Goal: Task Accomplishment & Management: Use online tool/utility

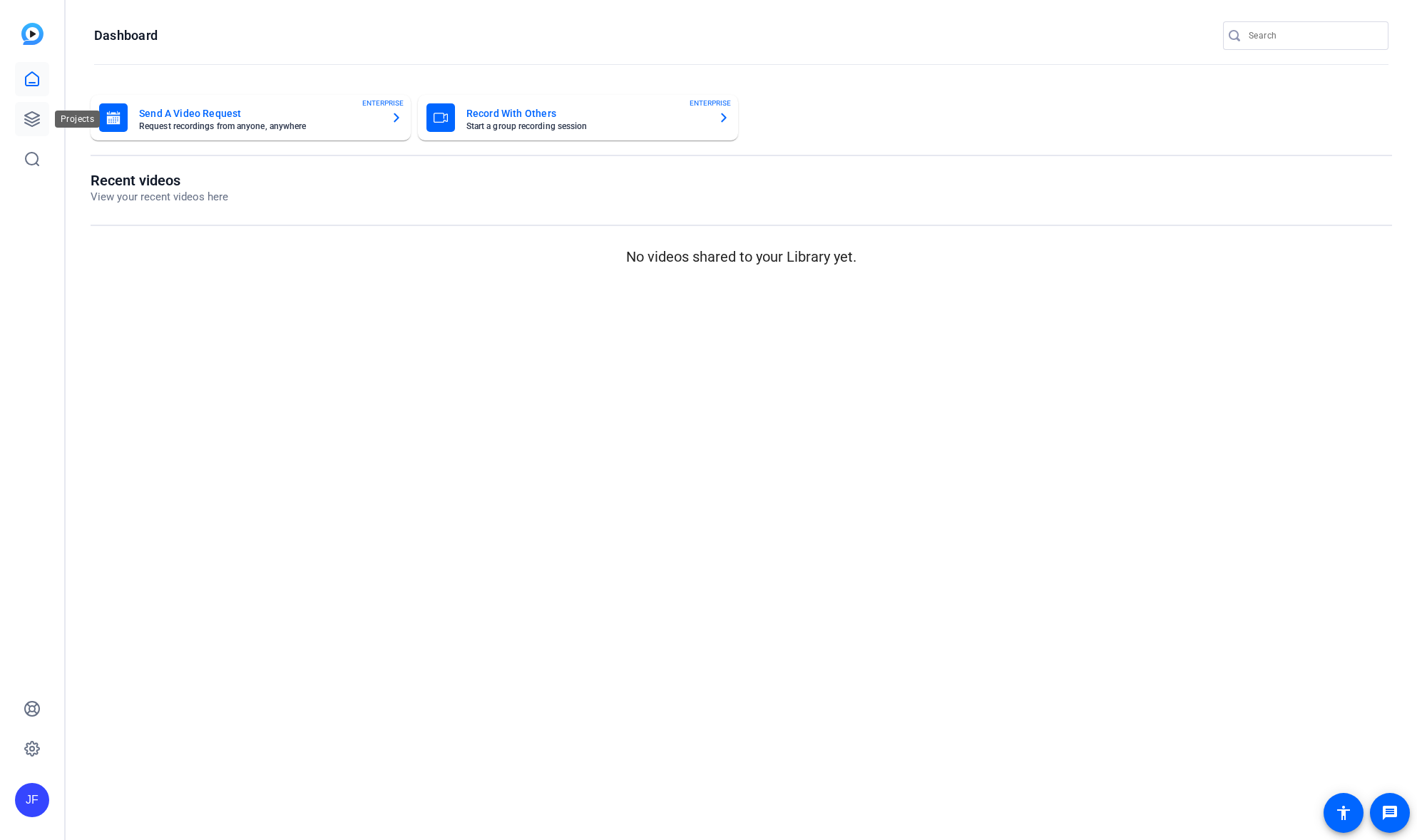
click at [39, 116] on icon at bounding box center [32, 119] width 17 height 17
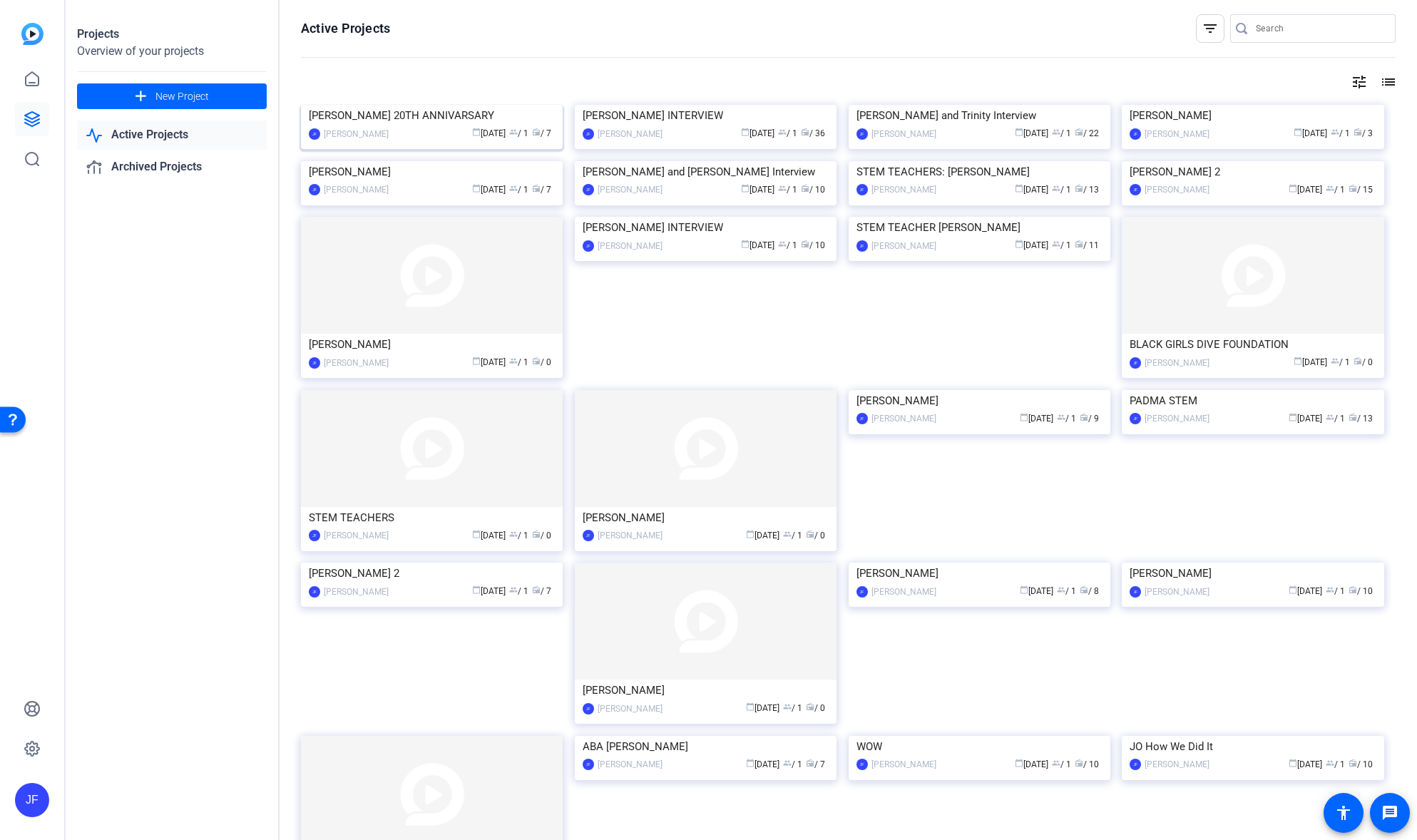
click at [443, 105] on img at bounding box center [431, 105] width 261 height 0
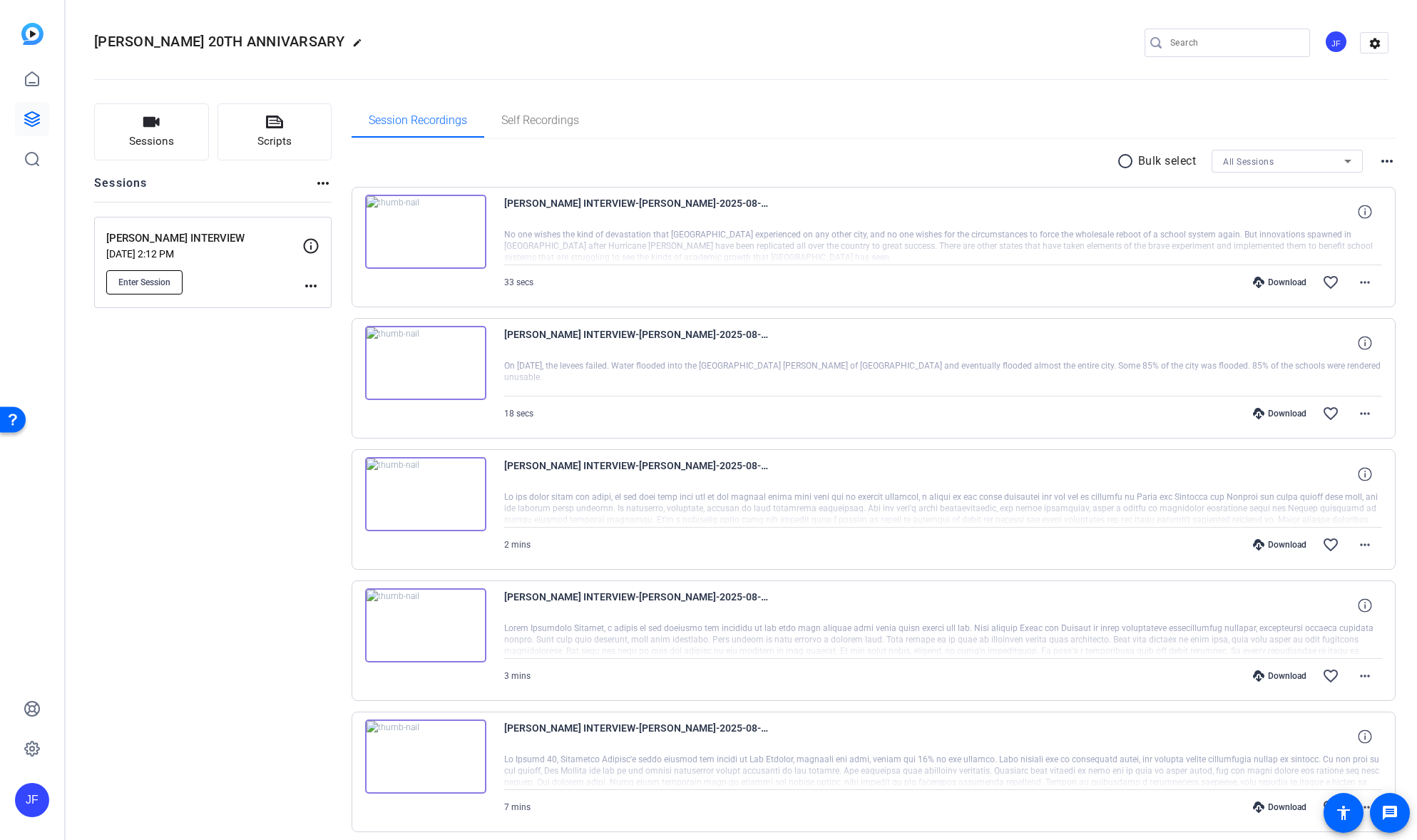
click at [144, 285] on span "Enter Session" at bounding box center [144, 282] width 52 height 12
click at [143, 284] on span "Enter Session" at bounding box center [144, 282] width 52 height 12
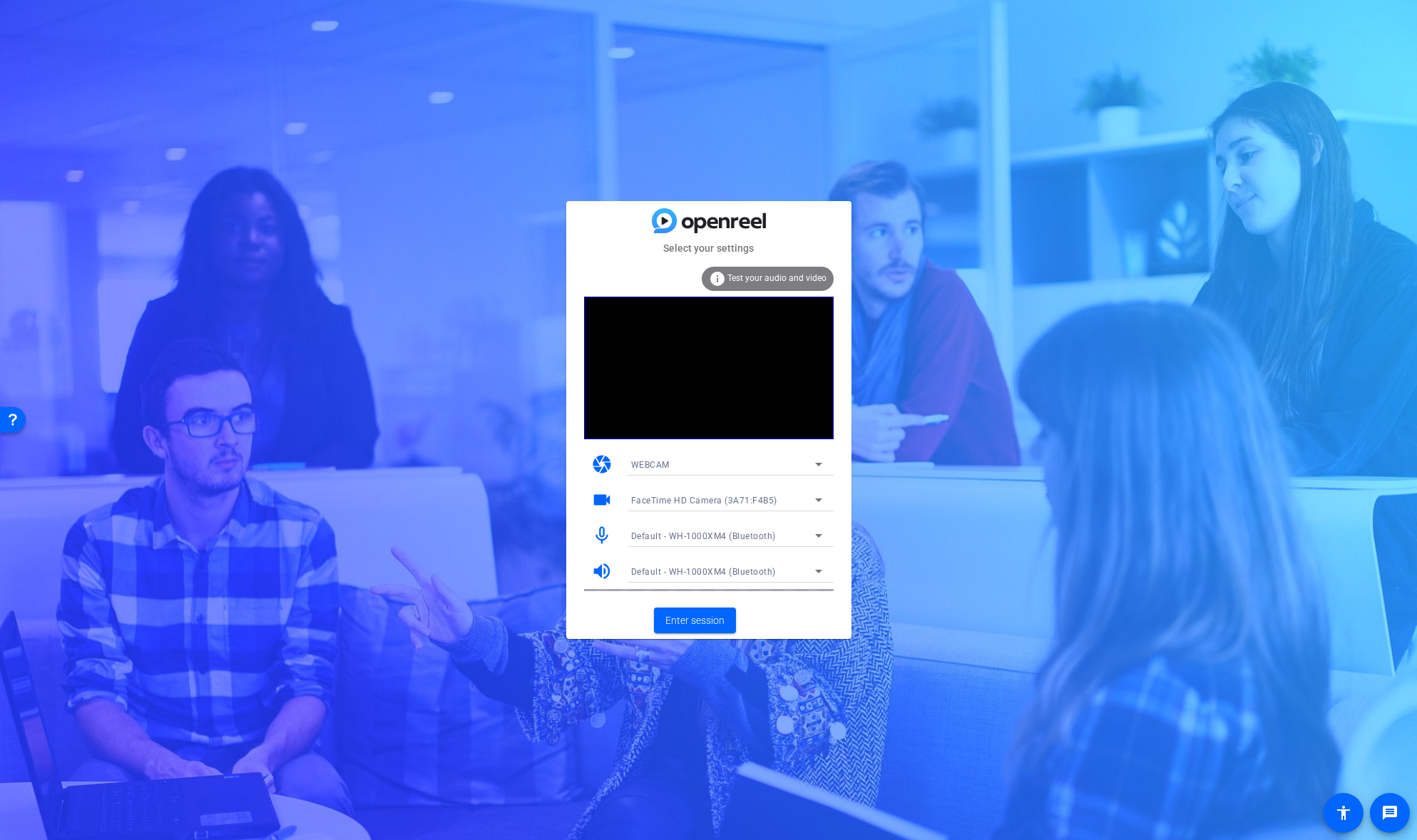
click at [685, 533] on span "Default - WH-1000XM4 (Bluetooth)" at bounding box center [704, 536] width 145 height 10
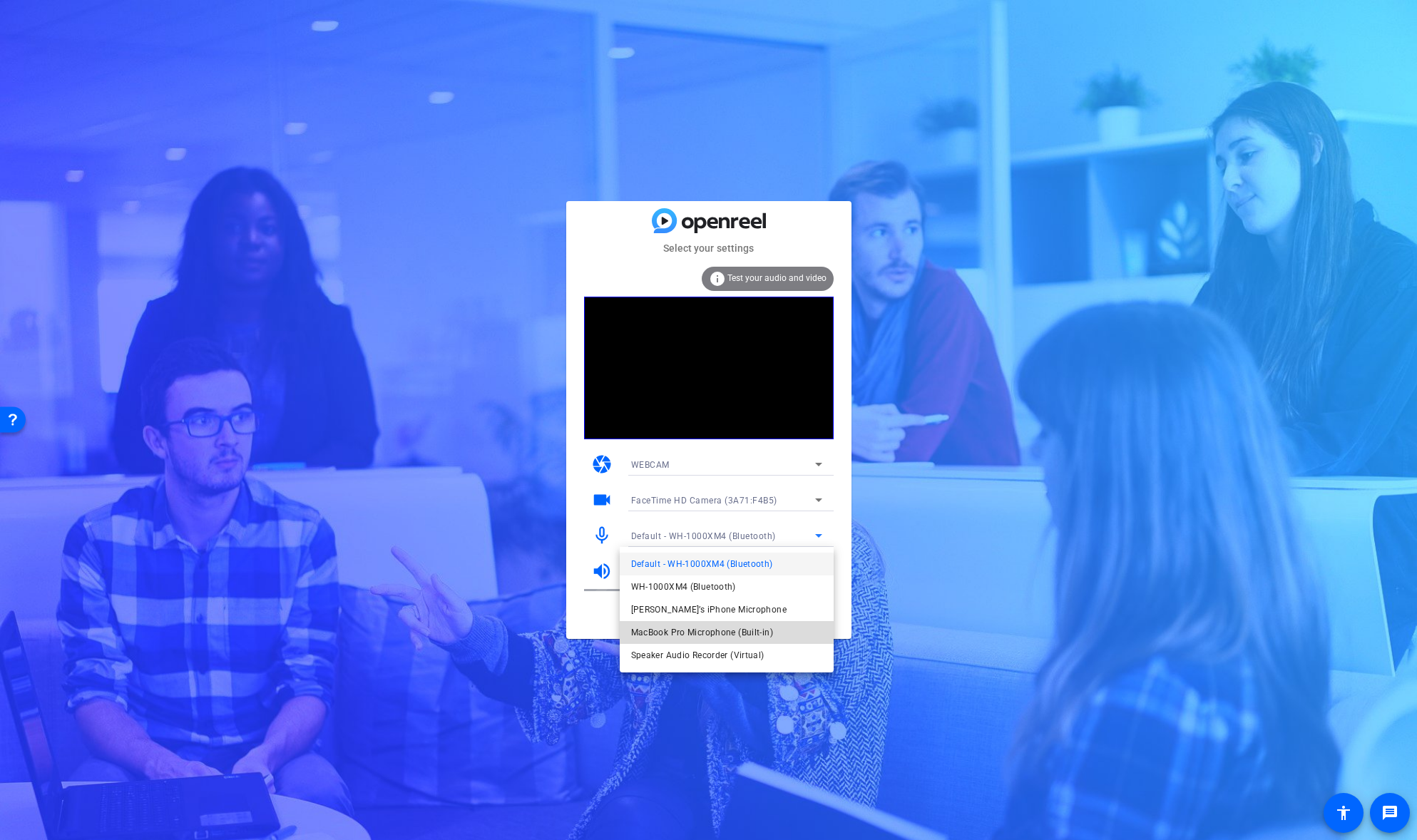
click at [687, 629] on span "MacBook Pro Microphone (Built-in)" at bounding box center [702, 633] width 142 height 17
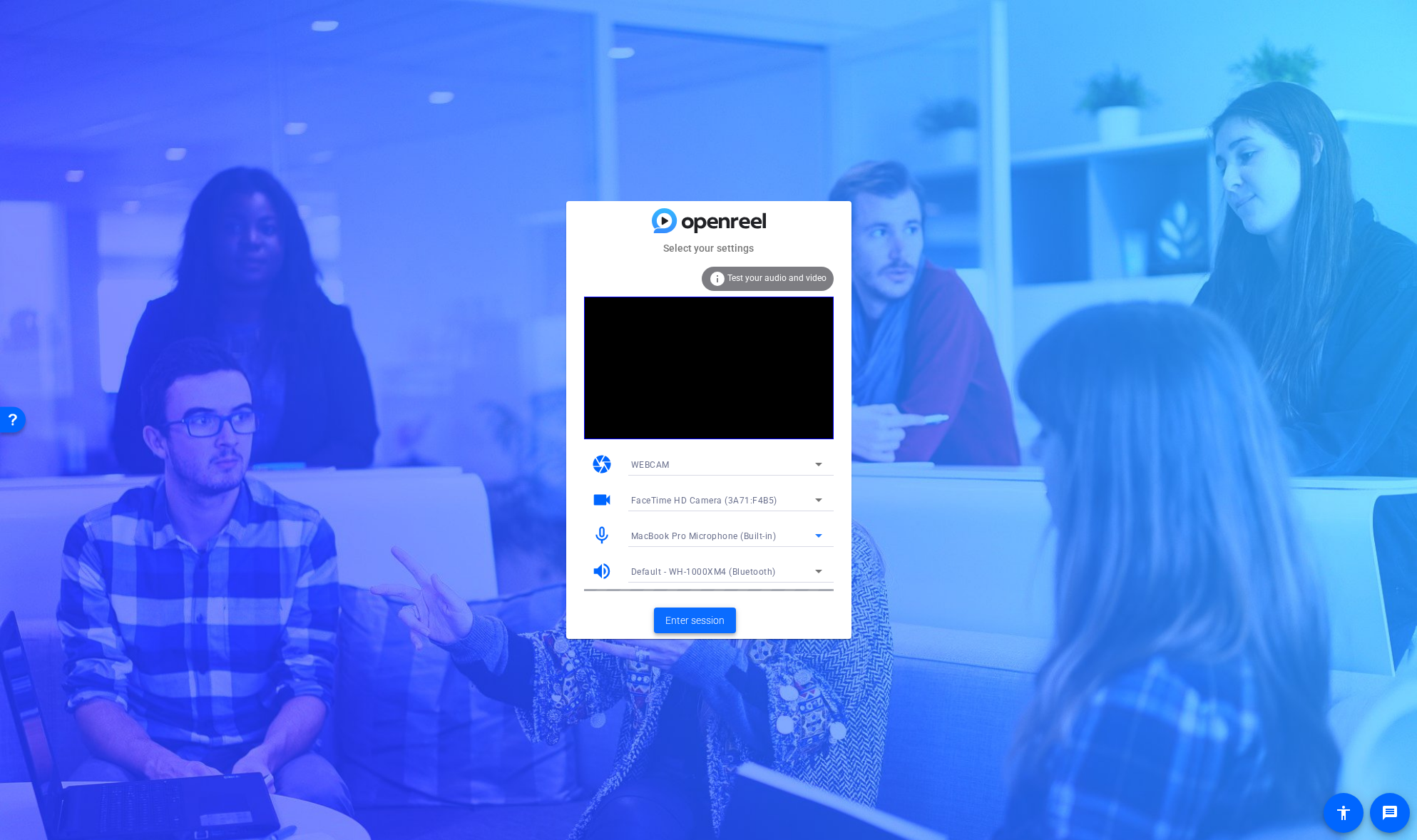
click at [686, 617] on span "Enter session" at bounding box center [695, 620] width 59 height 15
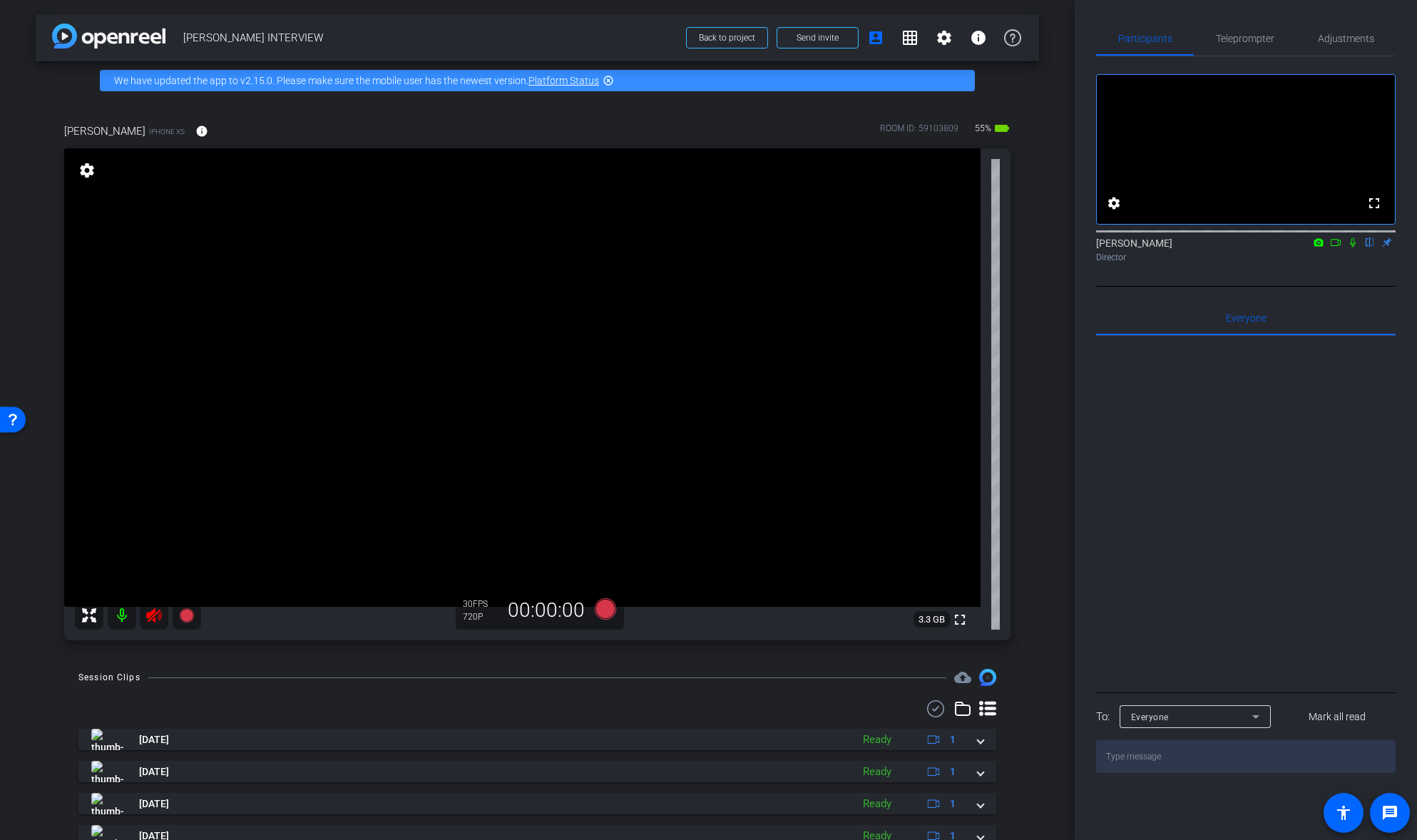
click at [150, 615] on icon at bounding box center [153, 615] width 15 height 14
drag, startPoint x: 147, startPoint y: 617, endPoint x: 181, endPoint y: 628, distance: 35.7
click at [147, 617] on icon at bounding box center [153, 615] width 15 height 14
click at [185, 619] on icon at bounding box center [186, 615] width 14 height 14
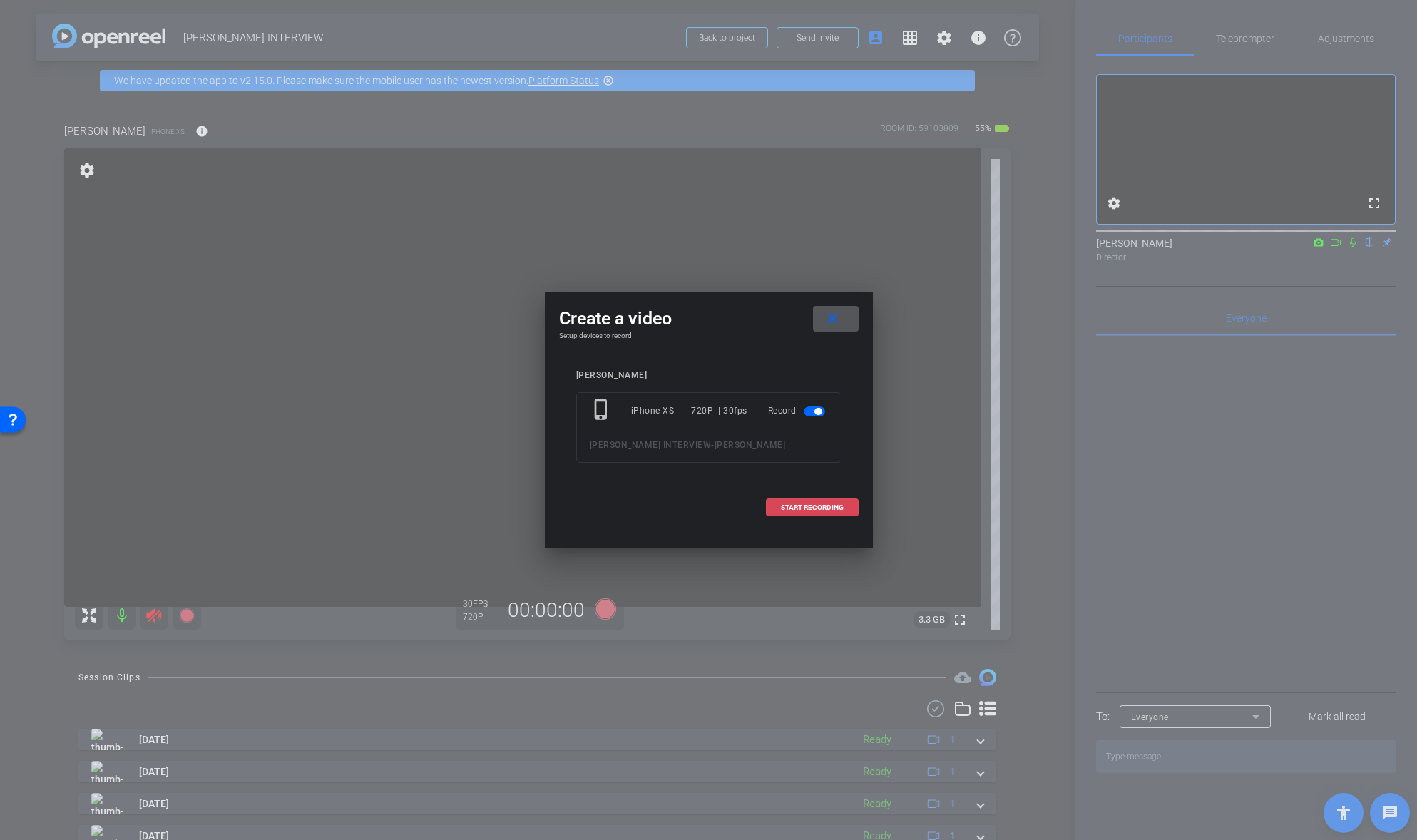
click at [823, 512] on span at bounding box center [811, 508] width 91 height 34
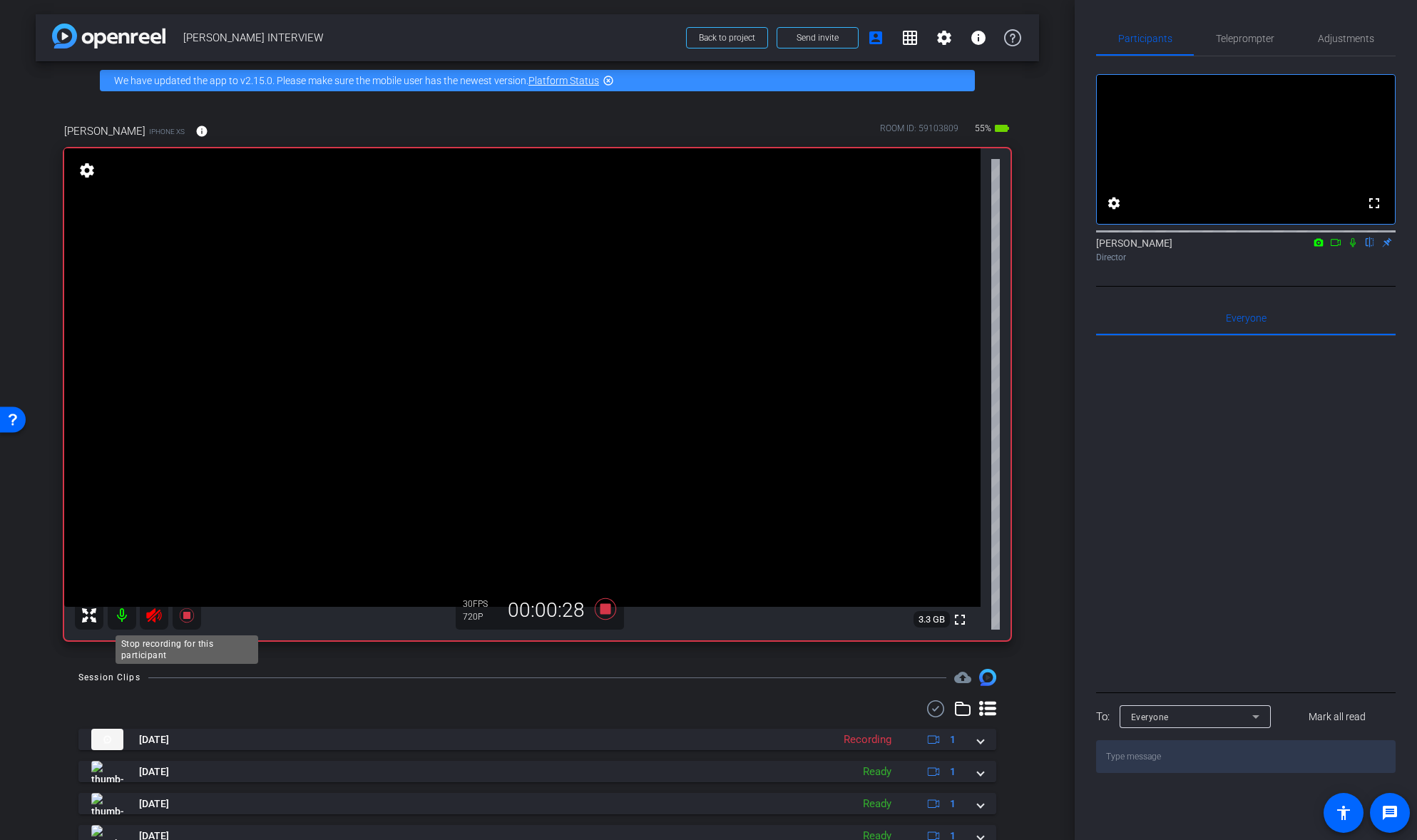
click at [180, 614] on icon at bounding box center [186, 615] width 17 height 17
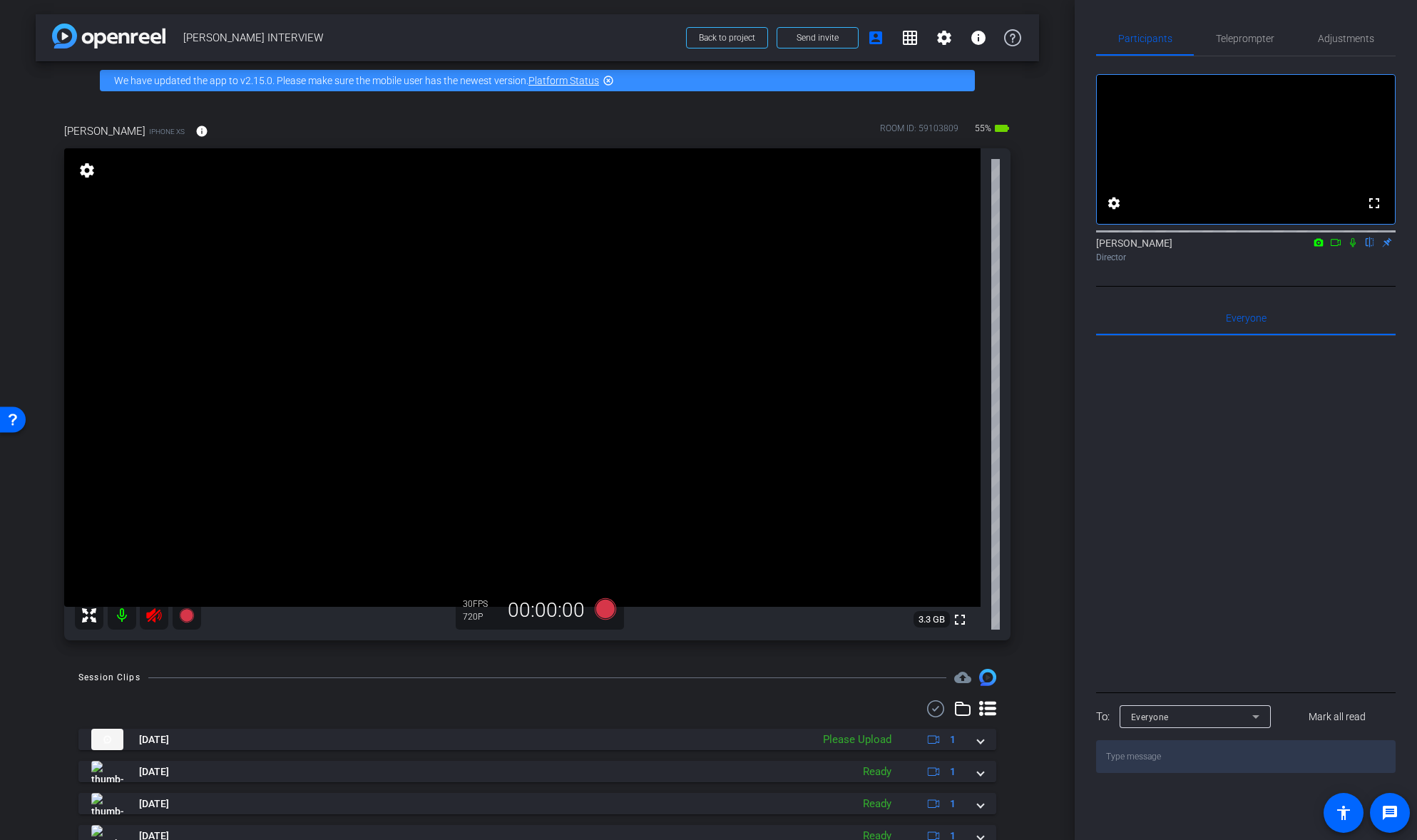
click at [155, 608] on icon at bounding box center [154, 615] width 17 height 17
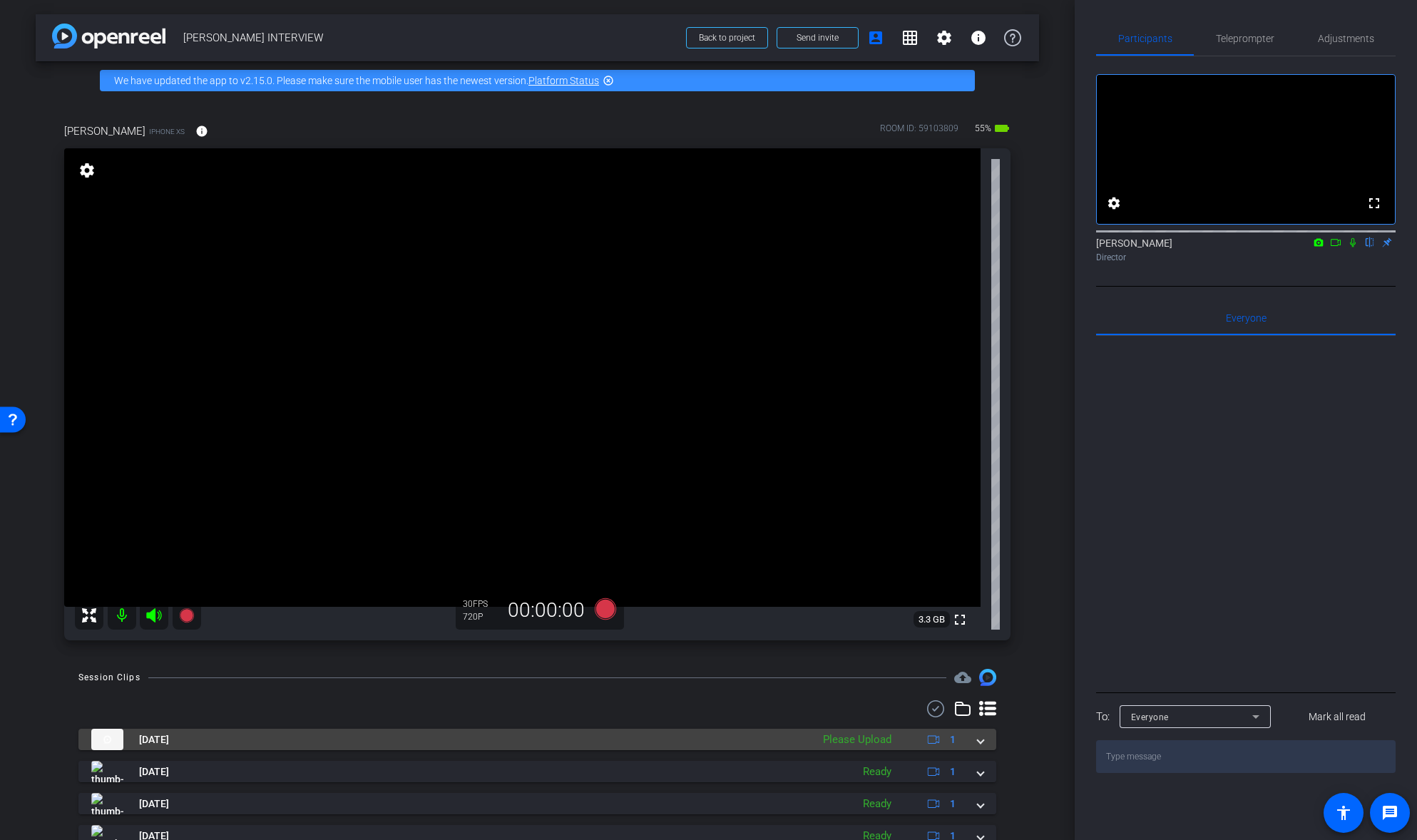
click at [981, 741] on span at bounding box center [980, 739] width 5 height 15
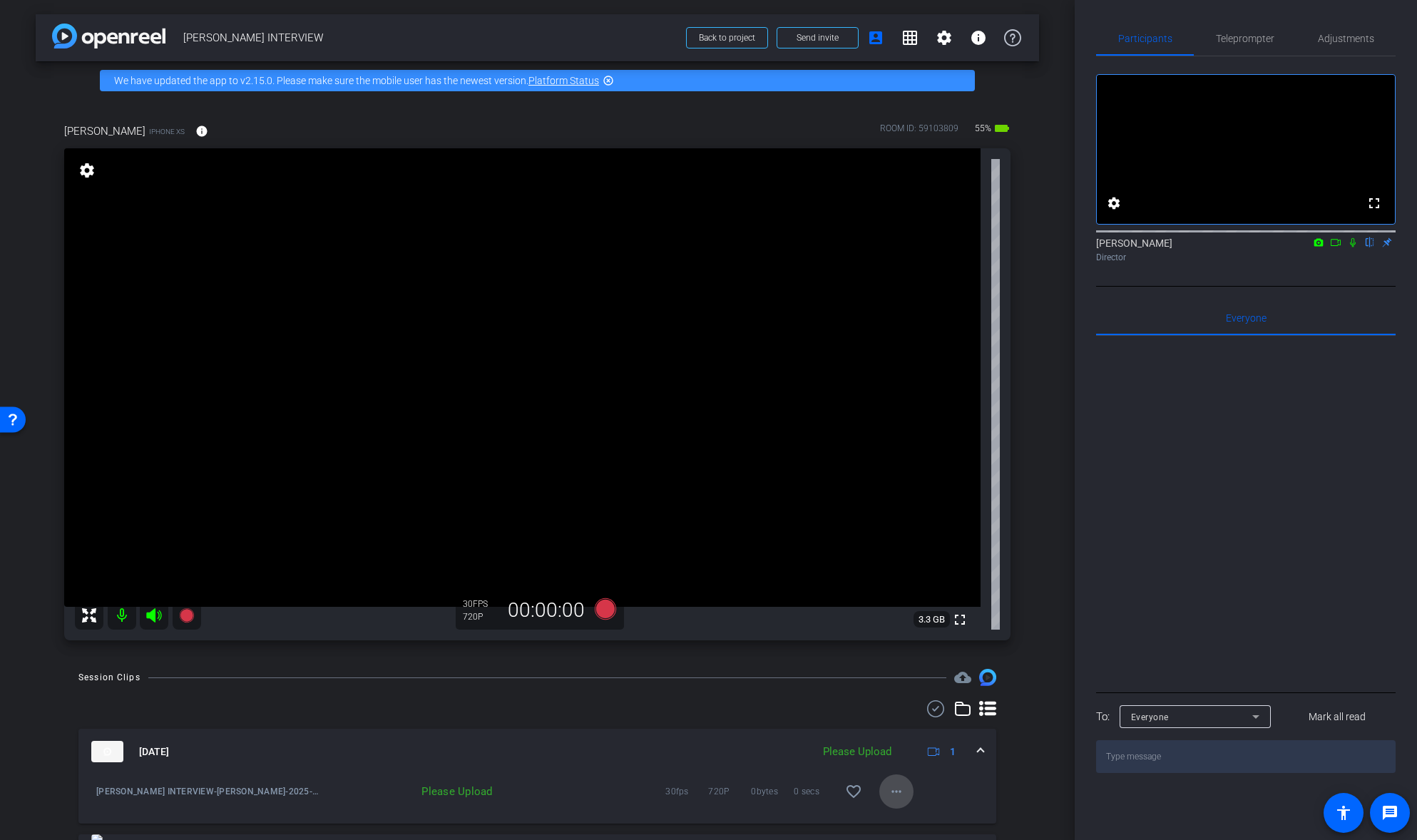
click at [895, 791] on mat-icon "more_horiz" at bounding box center [897, 791] width 17 height 17
click at [905, 724] on span "Upload" at bounding box center [918, 726] width 57 height 17
click at [895, 791] on mat-icon "more_horiz" at bounding box center [897, 791] width 17 height 17
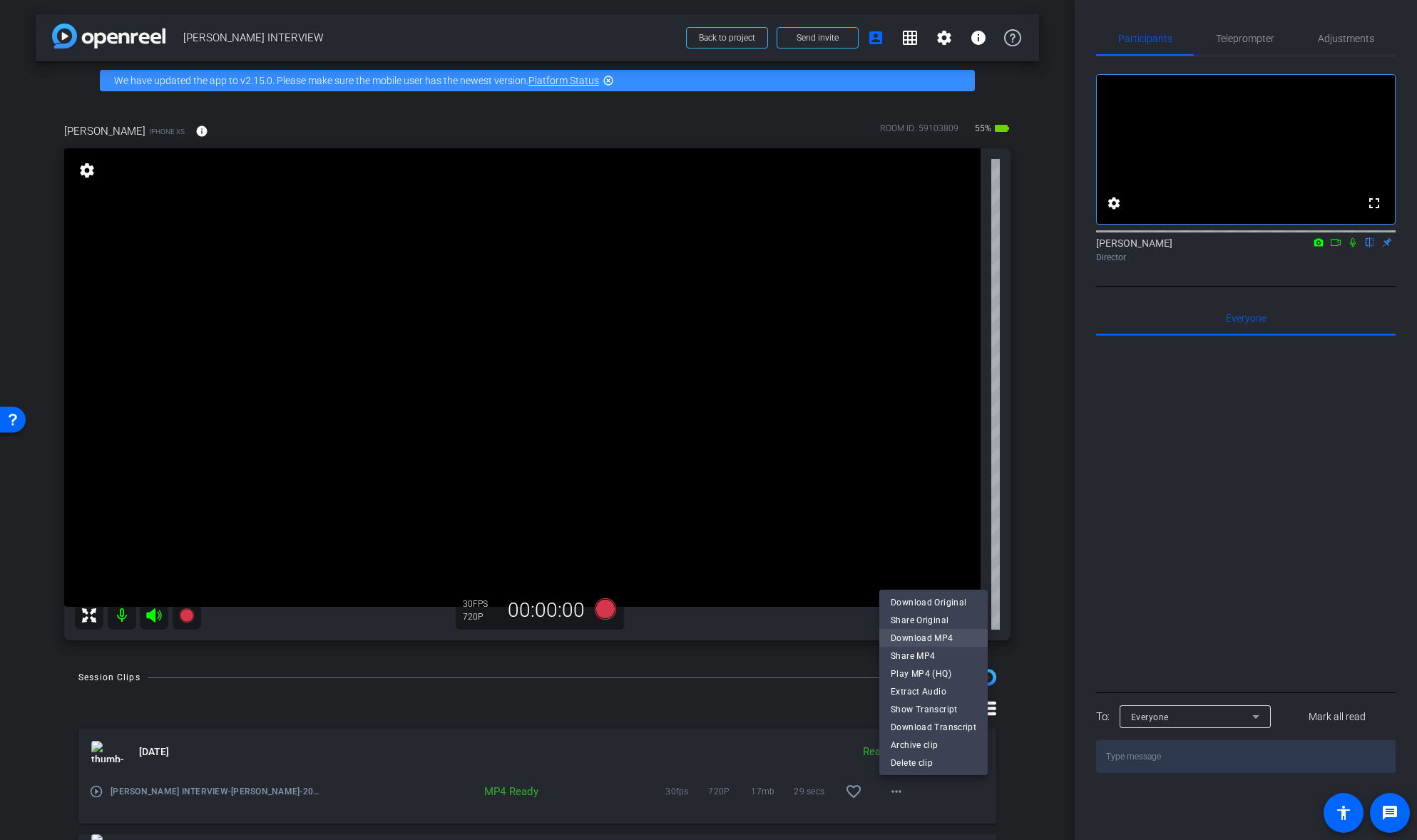
click at [934, 636] on span "Download MP4" at bounding box center [933, 637] width 86 height 17
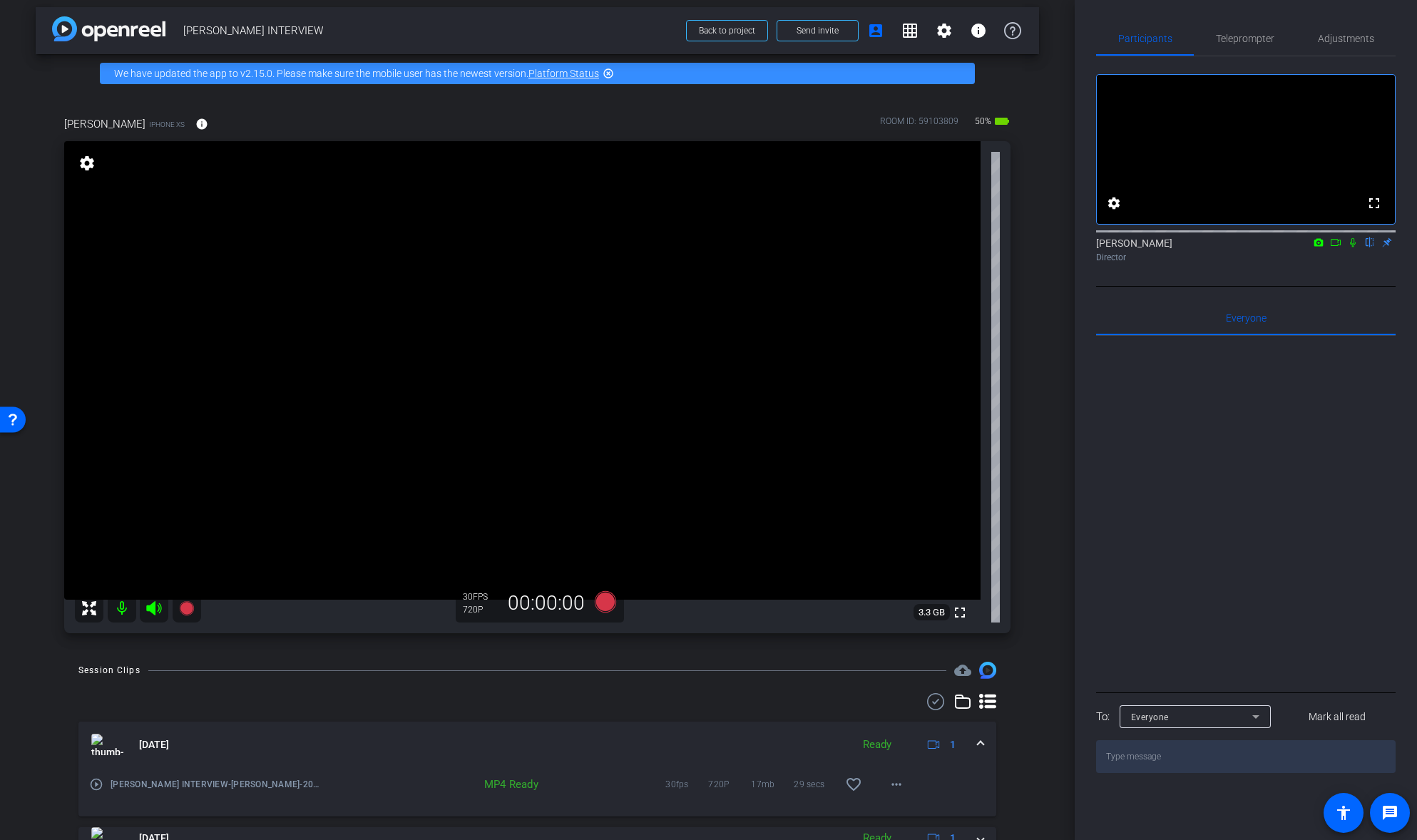
scroll to position [5, 0]
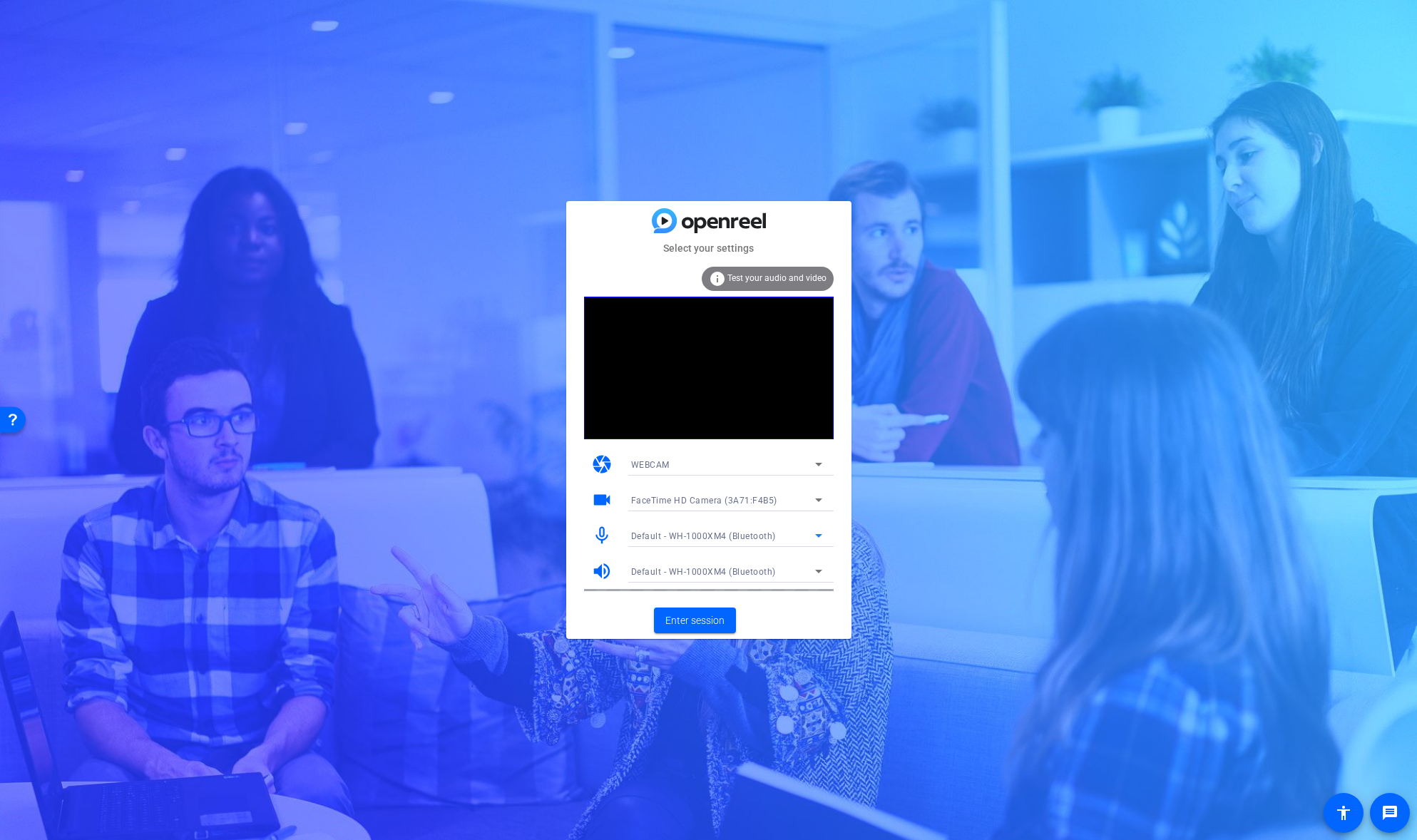
click at [661, 534] on span "Default - WH-1000XM4 (Bluetooth)" at bounding box center [704, 536] width 145 height 10
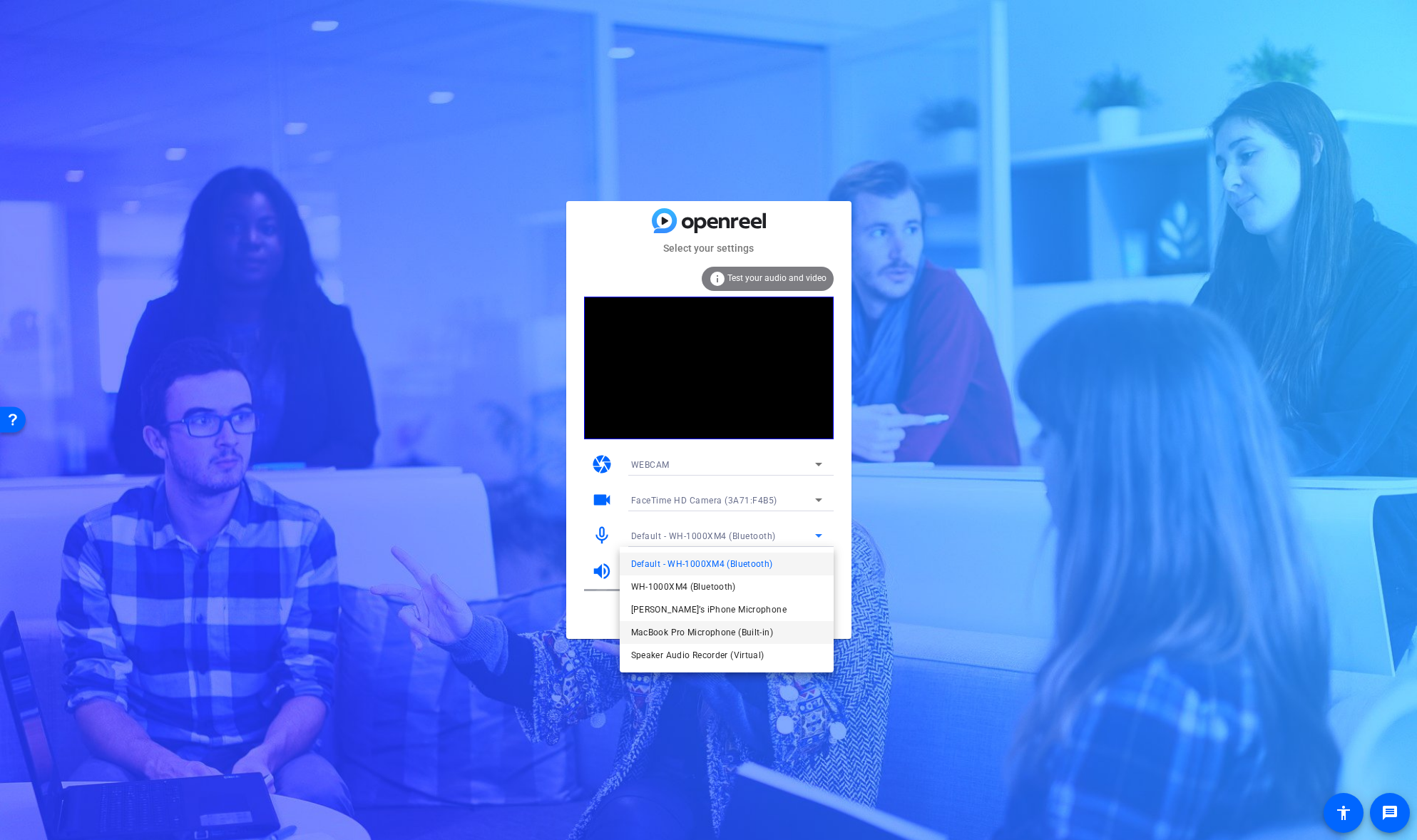
click at [714, 633] on span "MacBook Pro Microphone (Built-in)" at bounding box center [702, 633] width 142 height 17
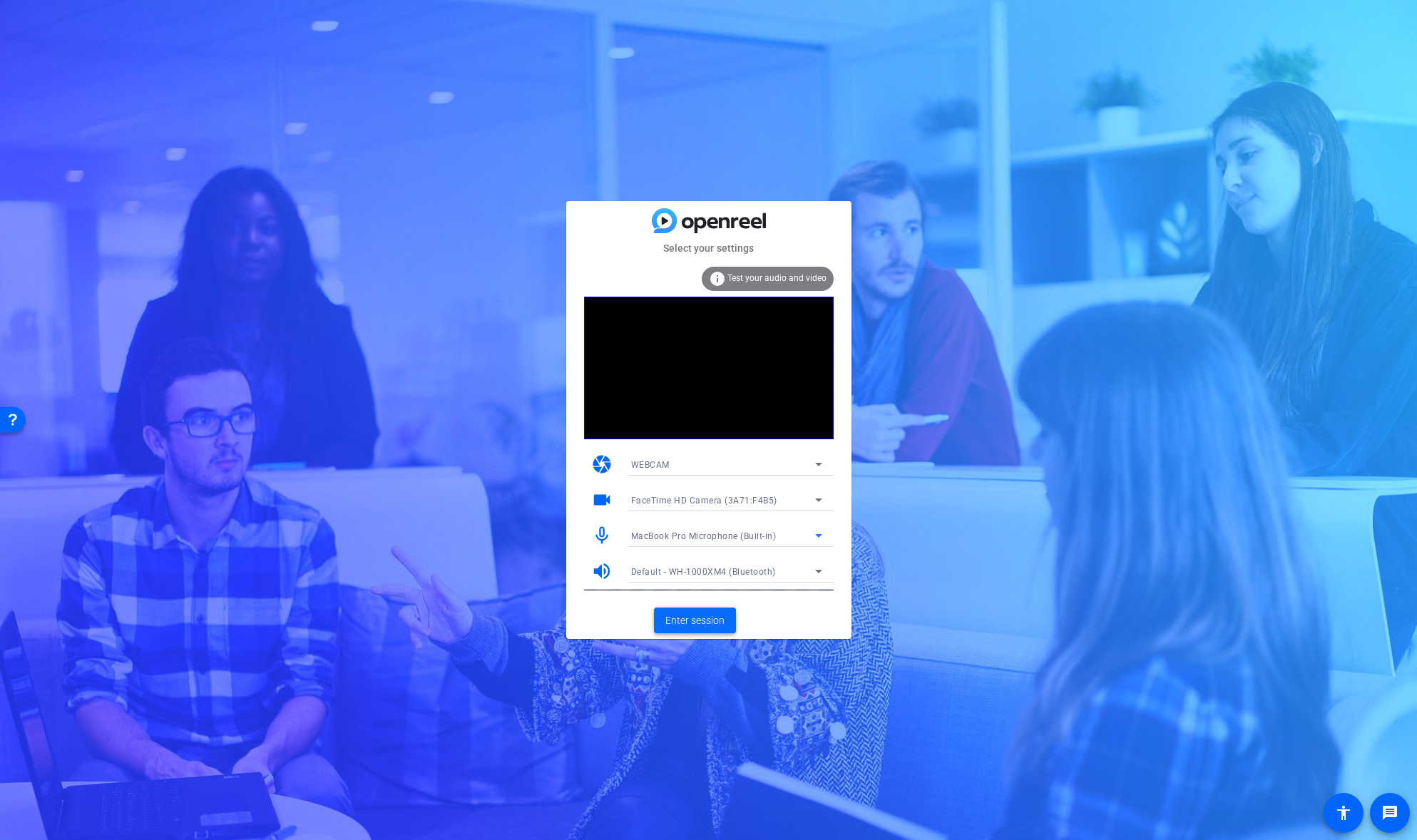
click at [697, 617] on span "Enter session" at bounding box center [695, 620] width 59 height 15
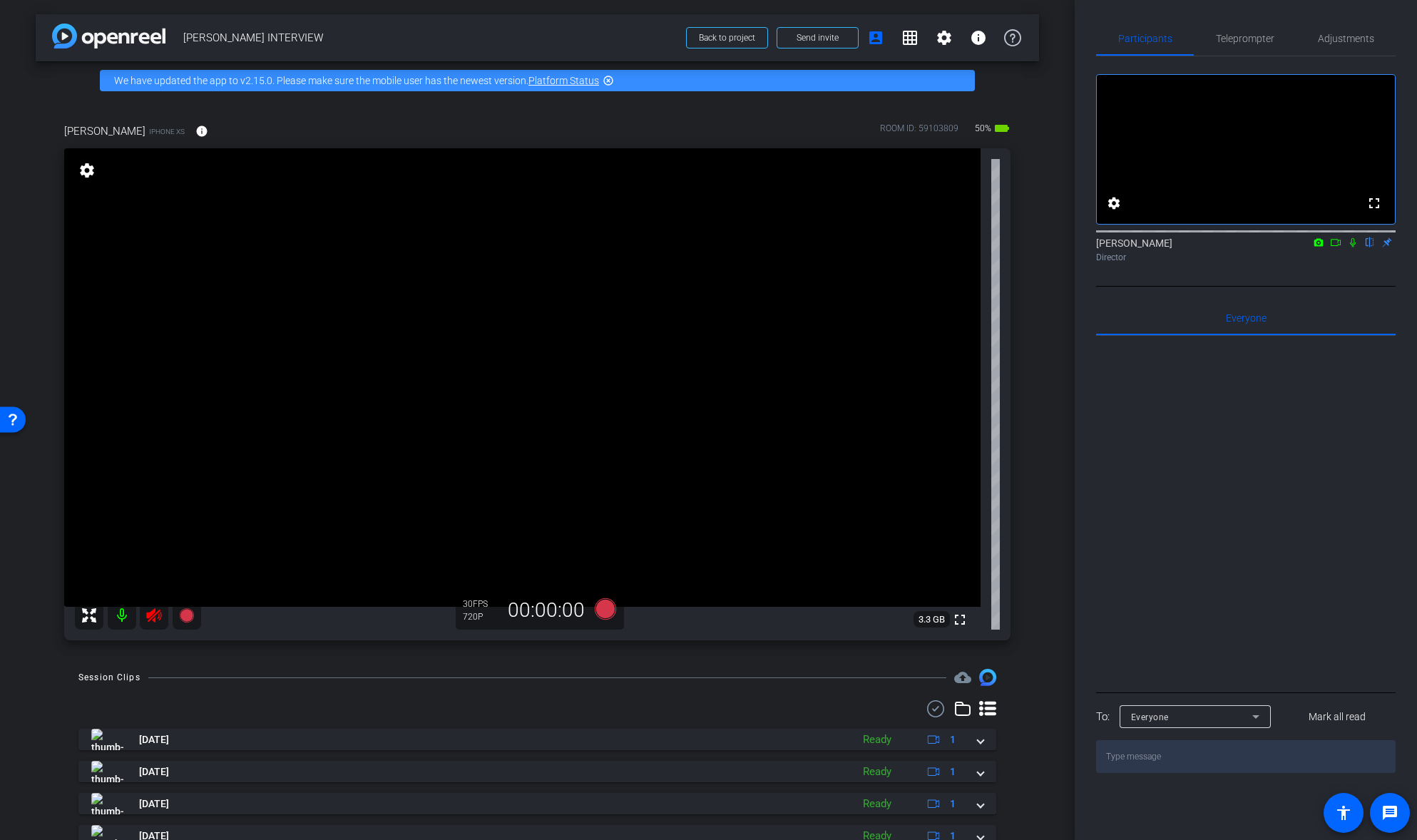
click at [153, 615] on icon at bounding box center [154, 615] width 17 height 17
click at [149, 615] on icon at bounding box center [153, 615] width 15 height 14
click at [187, 613] on icon at bounding box center [186, 615] width 14 height 14
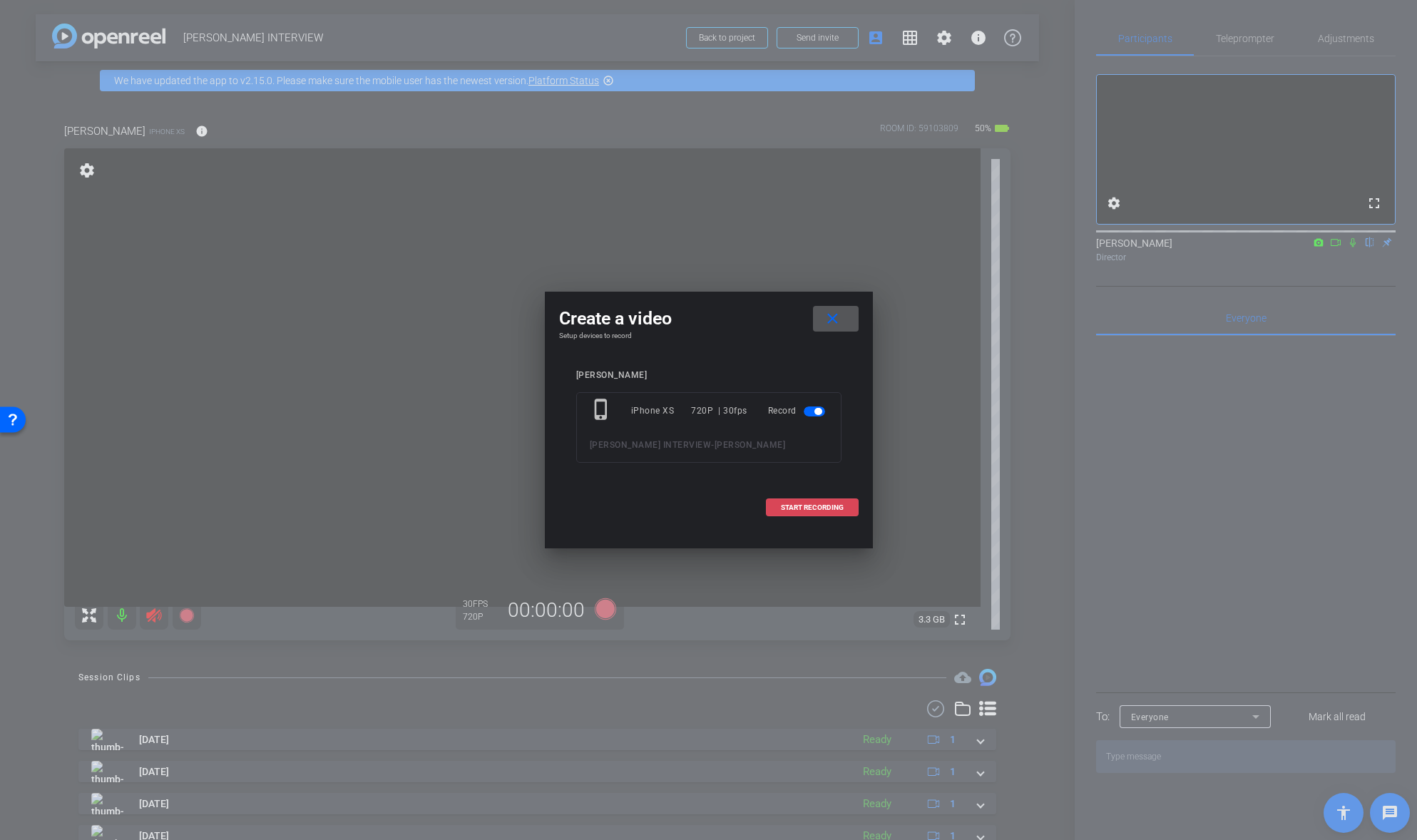
click at [812, 502] on span at bounding box center [811, 508] width 91 height 34
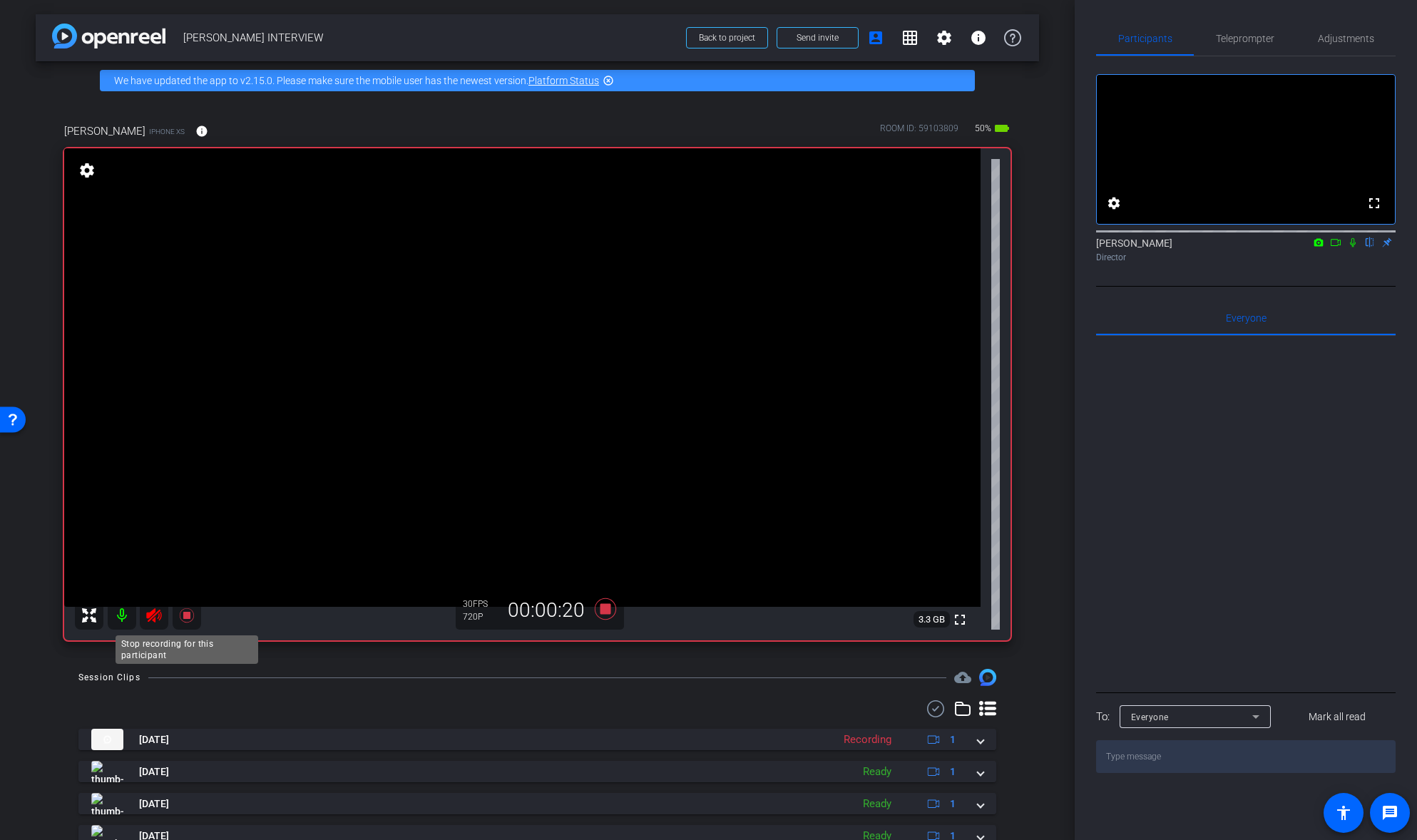
drag, startPoint x: 185, startPoint y: 614, endPoint x: 151, endPoint y: 614, distance: 34.0
click at [185, 614] on icon at bounding box center [186, 615] width 14 height 14
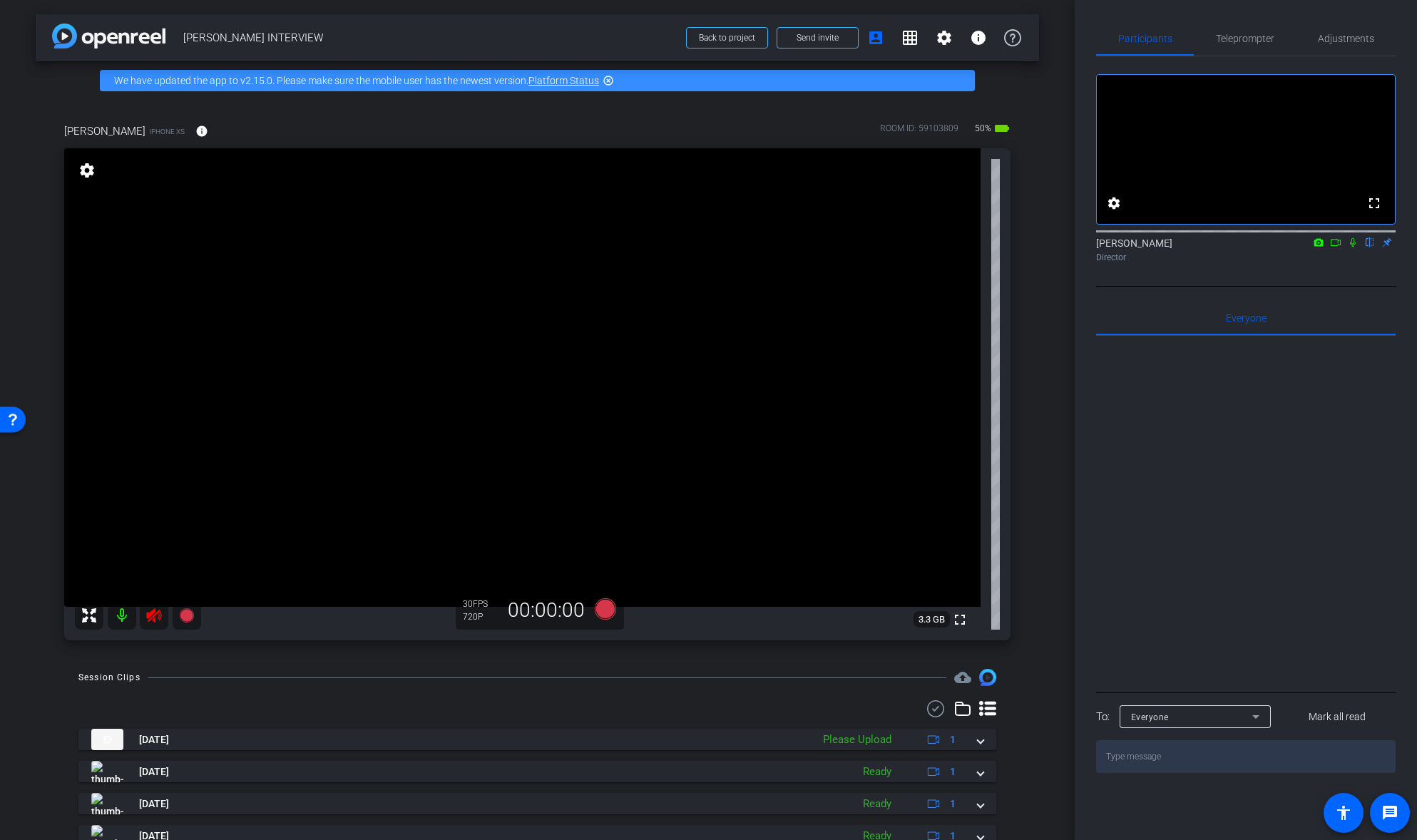
click at [151, 613] on icon at bounding box center [153, 615] width 15 height 14
click at [157, 615] on icon at bounding box center [154, 615] width 17 height 17
click at [153, 615] on icon at bounding box center [154, 615] width 17 height 17
click at [153, 615] on icon at bounding box center [153, 615] width 15 height 14
click at [183, 614] on icon at bounding box center [186, 615] width 14 height 14
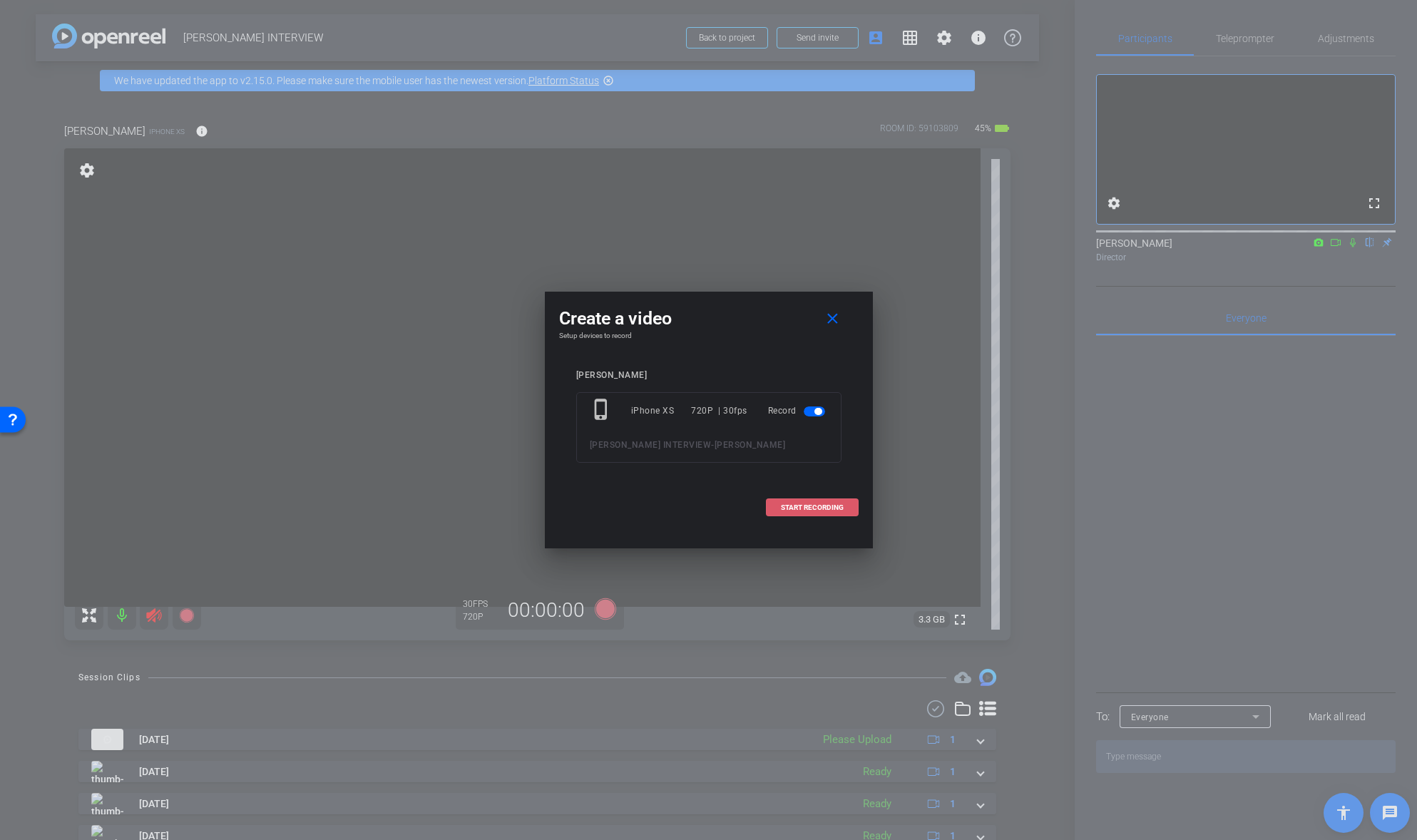
click at [811, 507] on span "START RECORDING" at bounding box center [812, 507] width 62 height 7
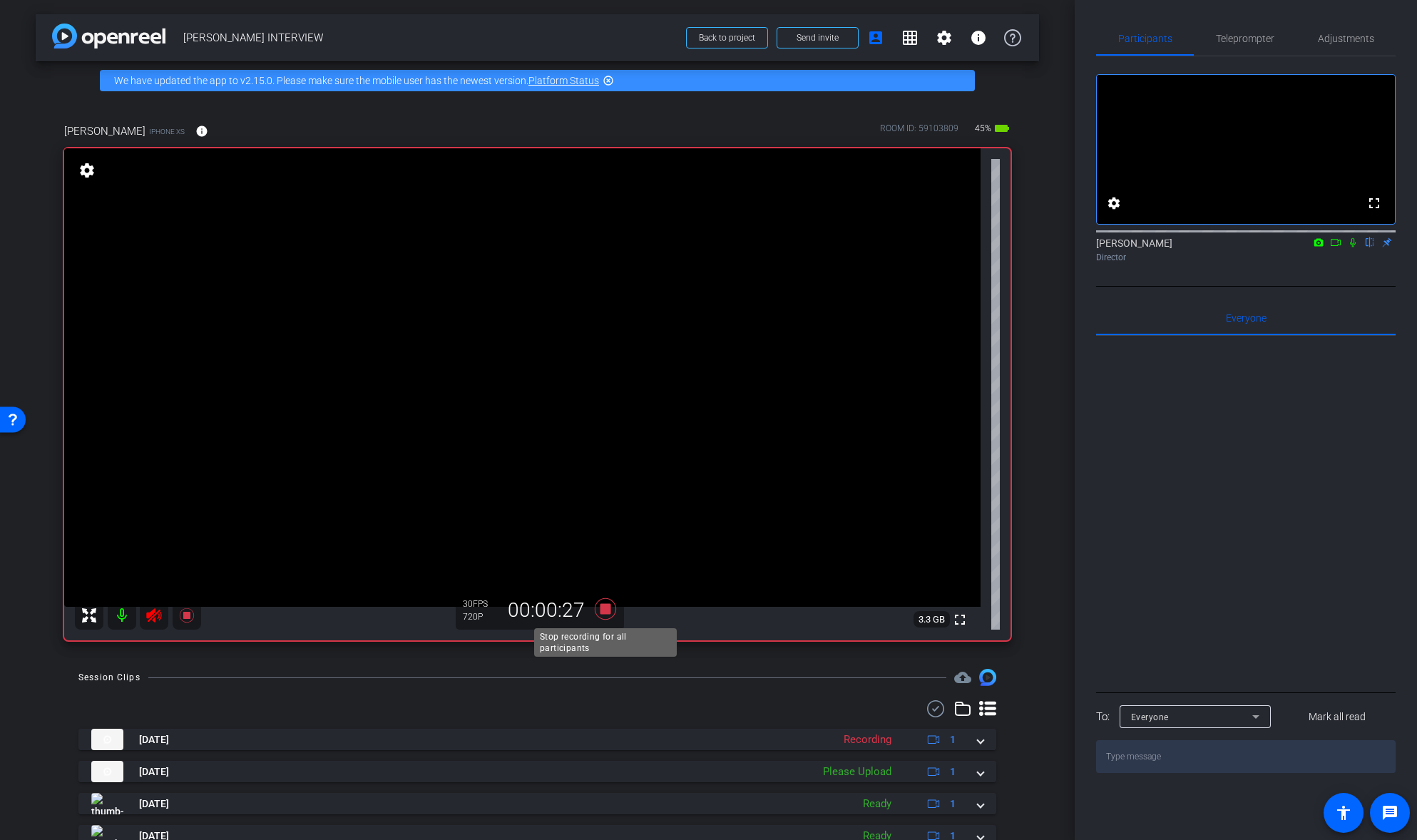
click at [608, 606] on icon at bounding box center [604, 608] width 21 height 21
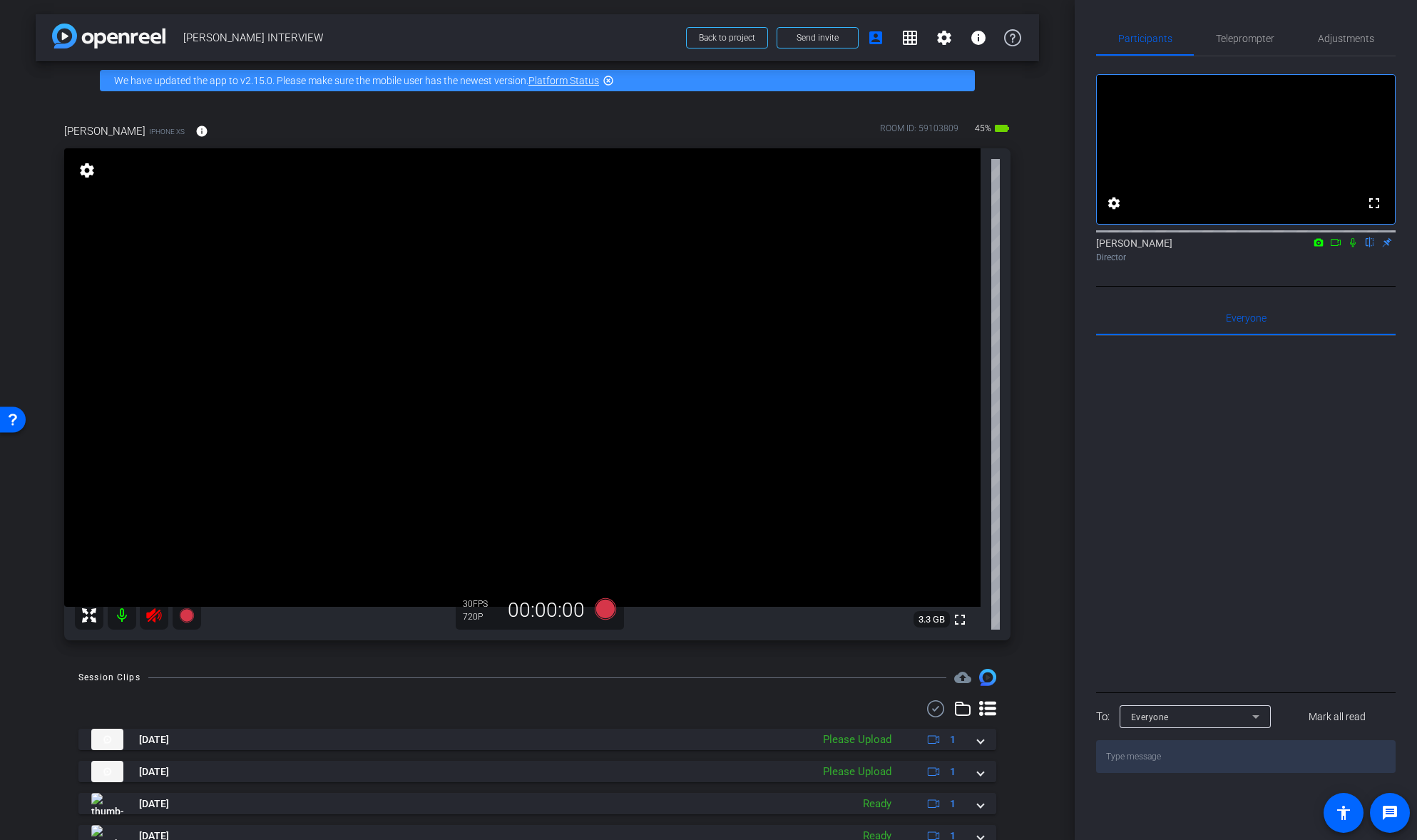
click at [158, 613] on icon at bounding box center [154, 615] width 17 height 17
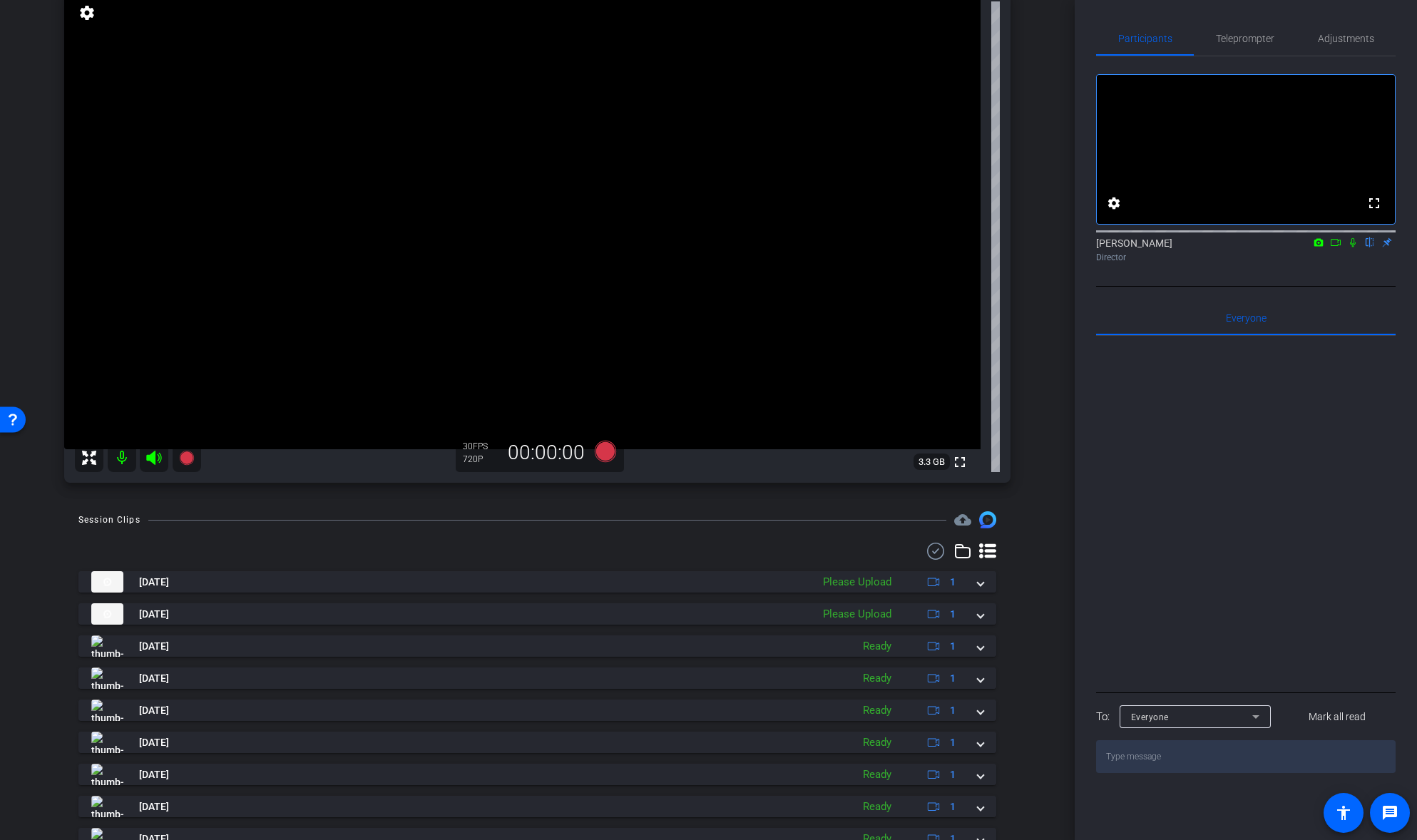
scroll to position [164, 0]
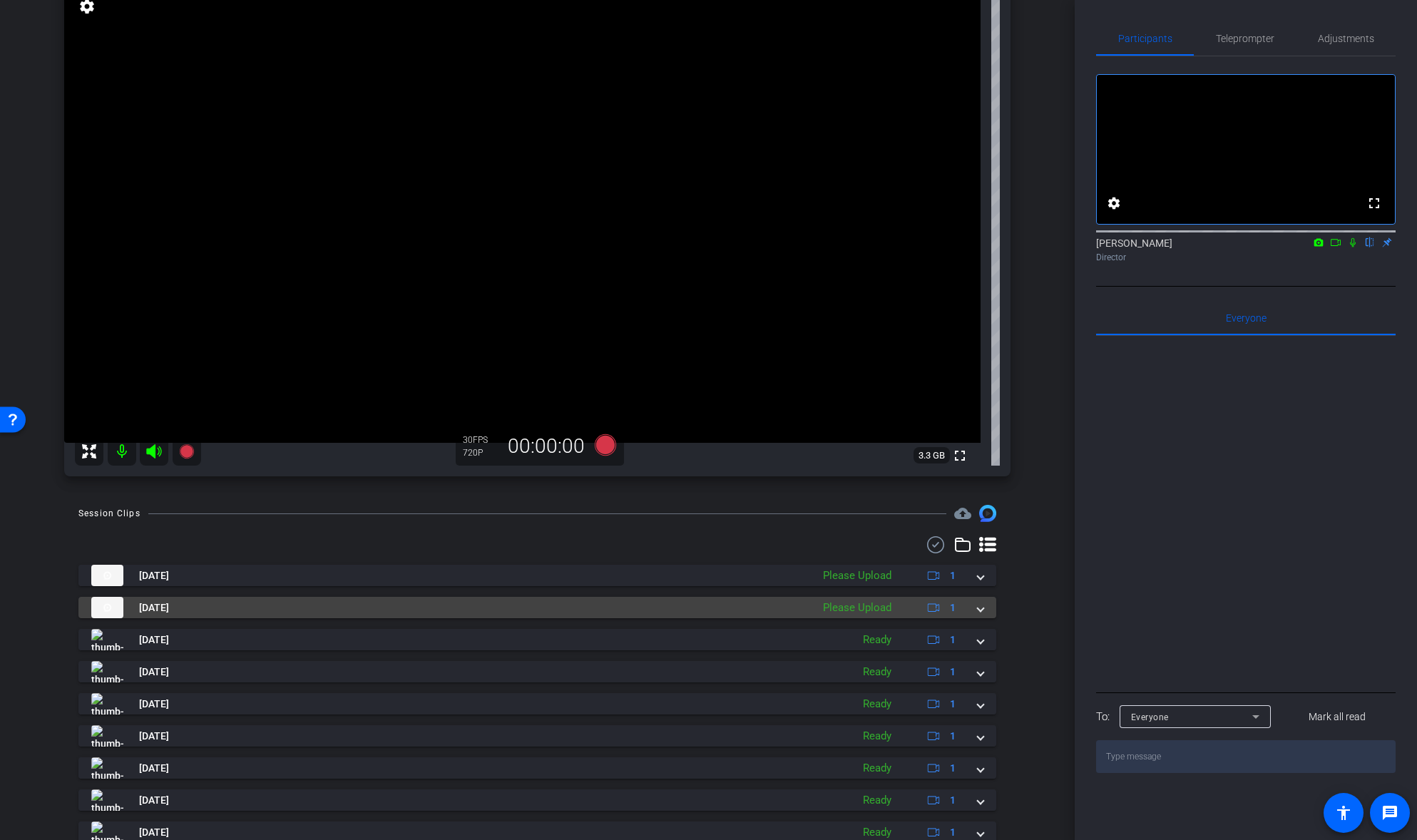
click at [981, 610] on span at bounding box center [980, 607] width 5 height 15
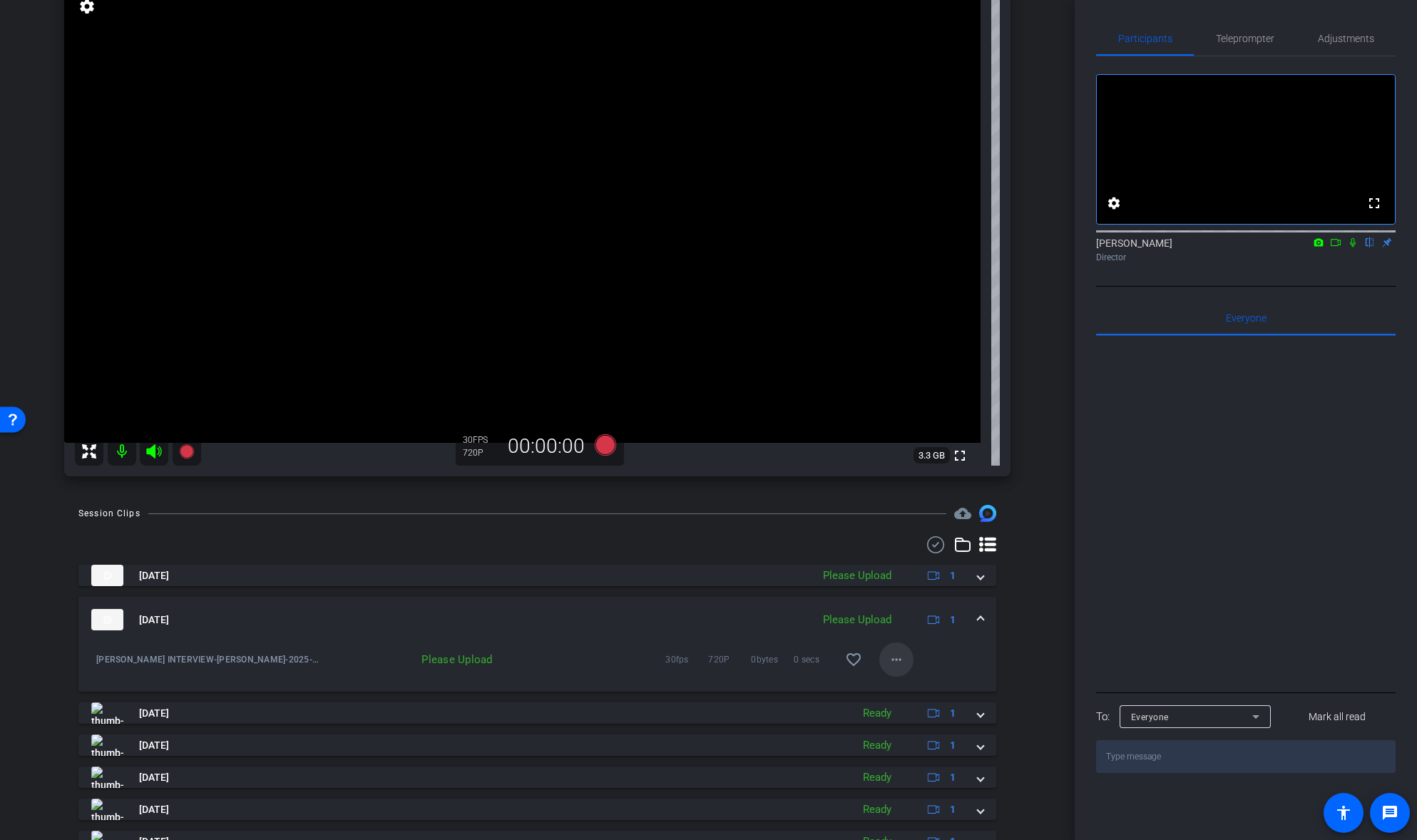
click at [892, 660] on mat-icon "more_horiz" at bounding box center [897, 659] width 17 height 17
click at [897, 681] on span "Upload" at bounding box center [918, 689] width 57 height 17
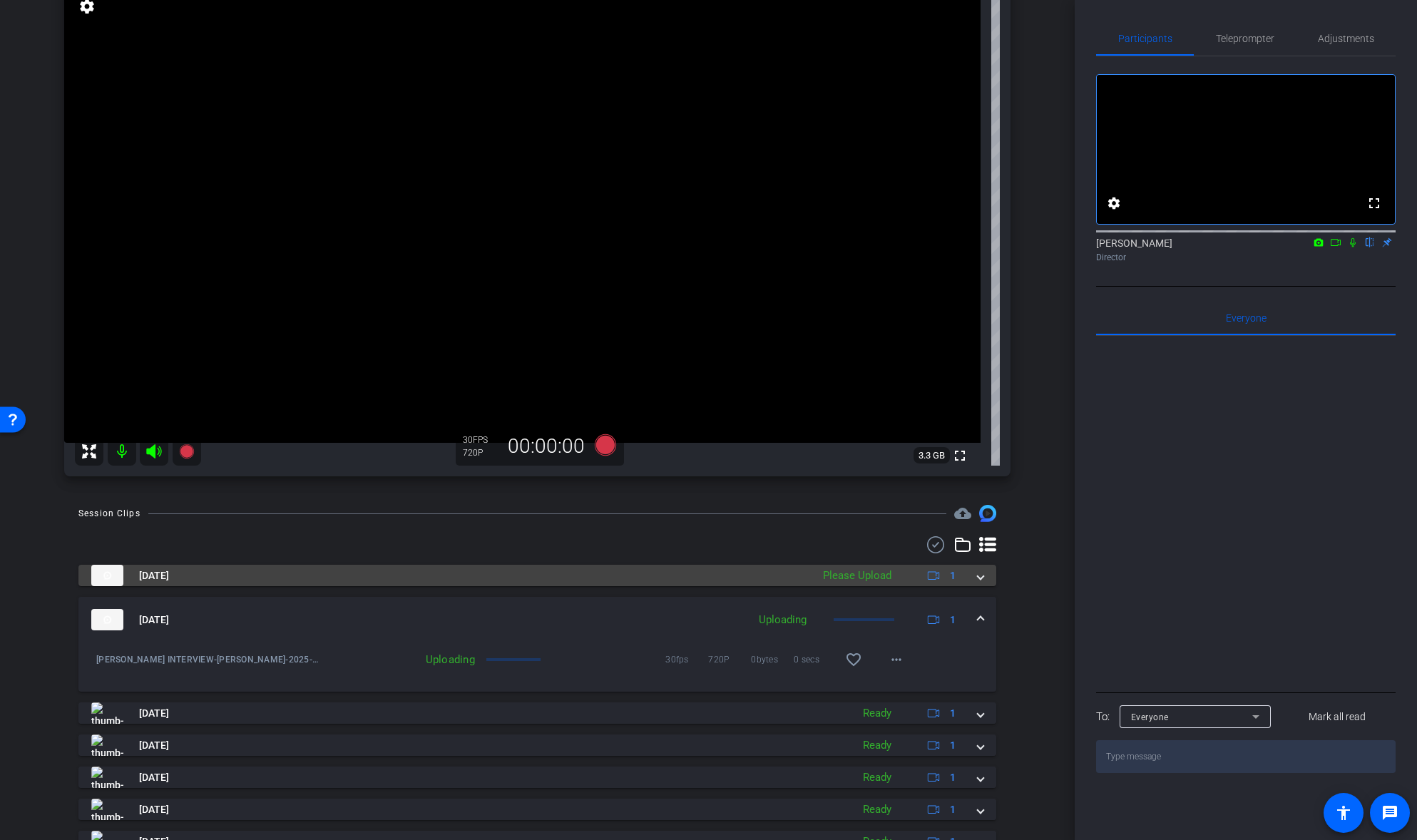
click at [978, 575] on span at bounding box center [980, 575] width 5 height 15
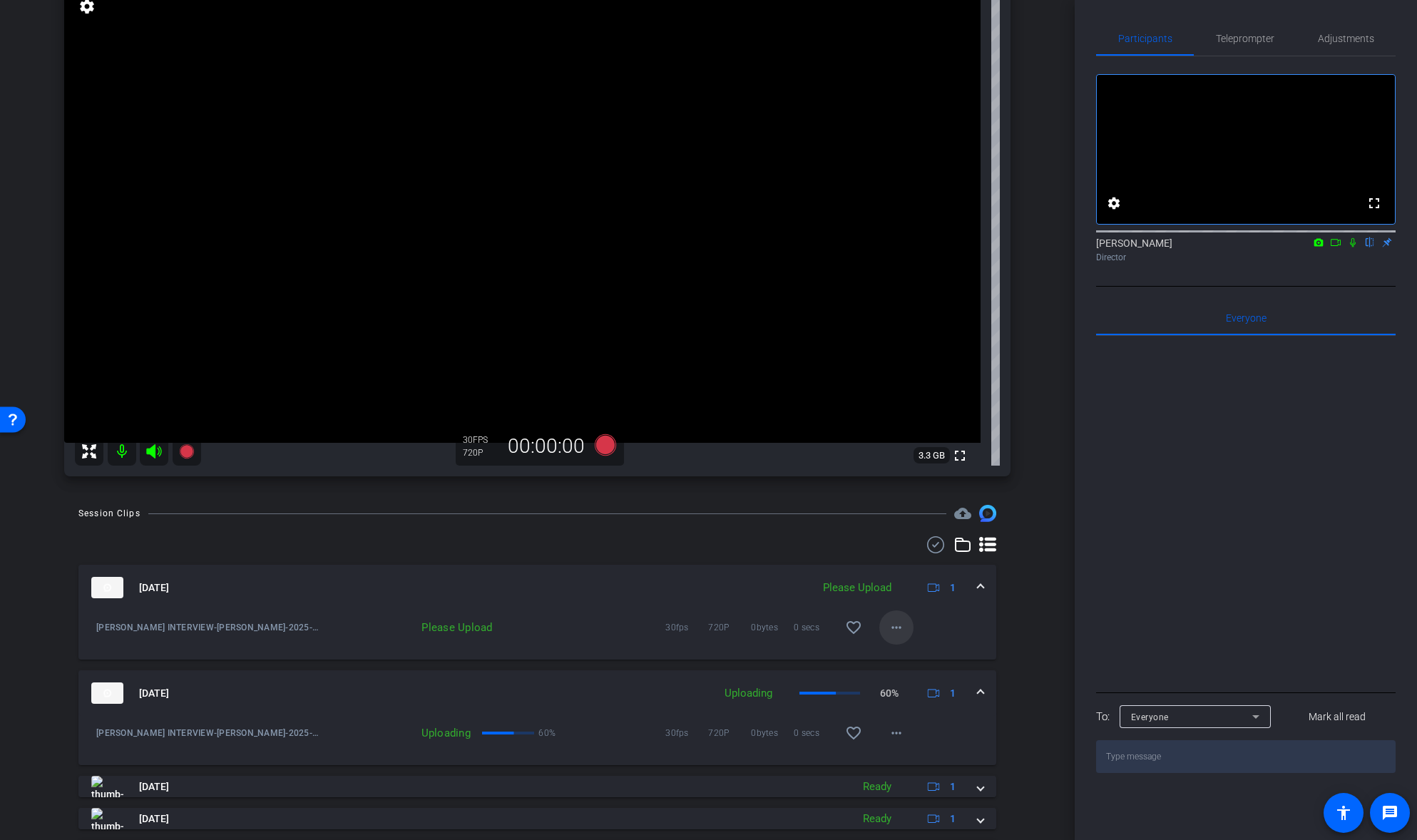
click at [897, 622] on mat-icon "more_horiz" at bounding box center [897, 627] width 17 height 17
click at [911, 655] on span "Upload" at bounding box center [918, 657] width 57 height 17
click at [897, 728] on mat-icon "more_horiz" at bounding box center [897, 732] width 17 height 17
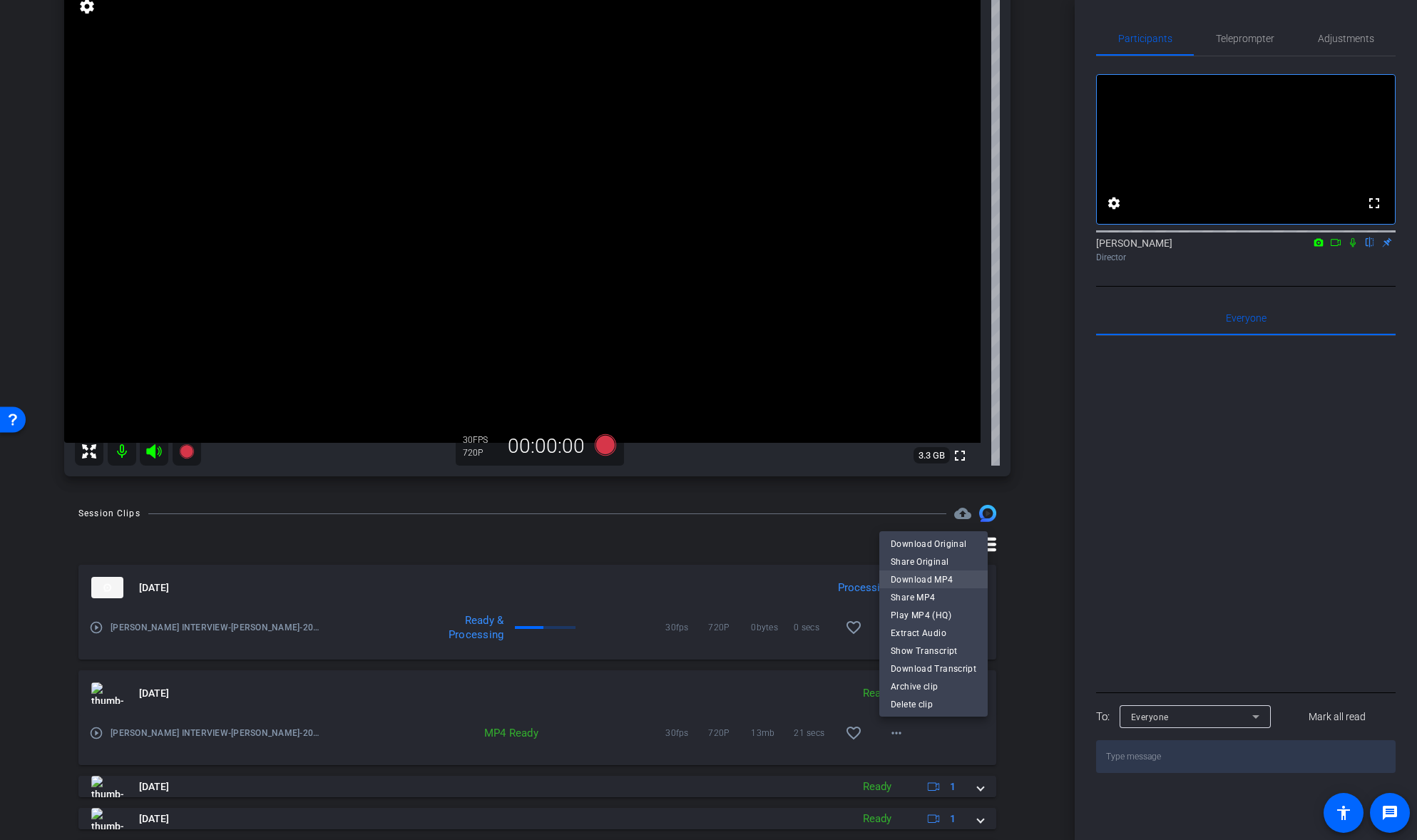
click at [922, 576] on span "Download MP4" at bounding box center [933, 579] width 86 height 17
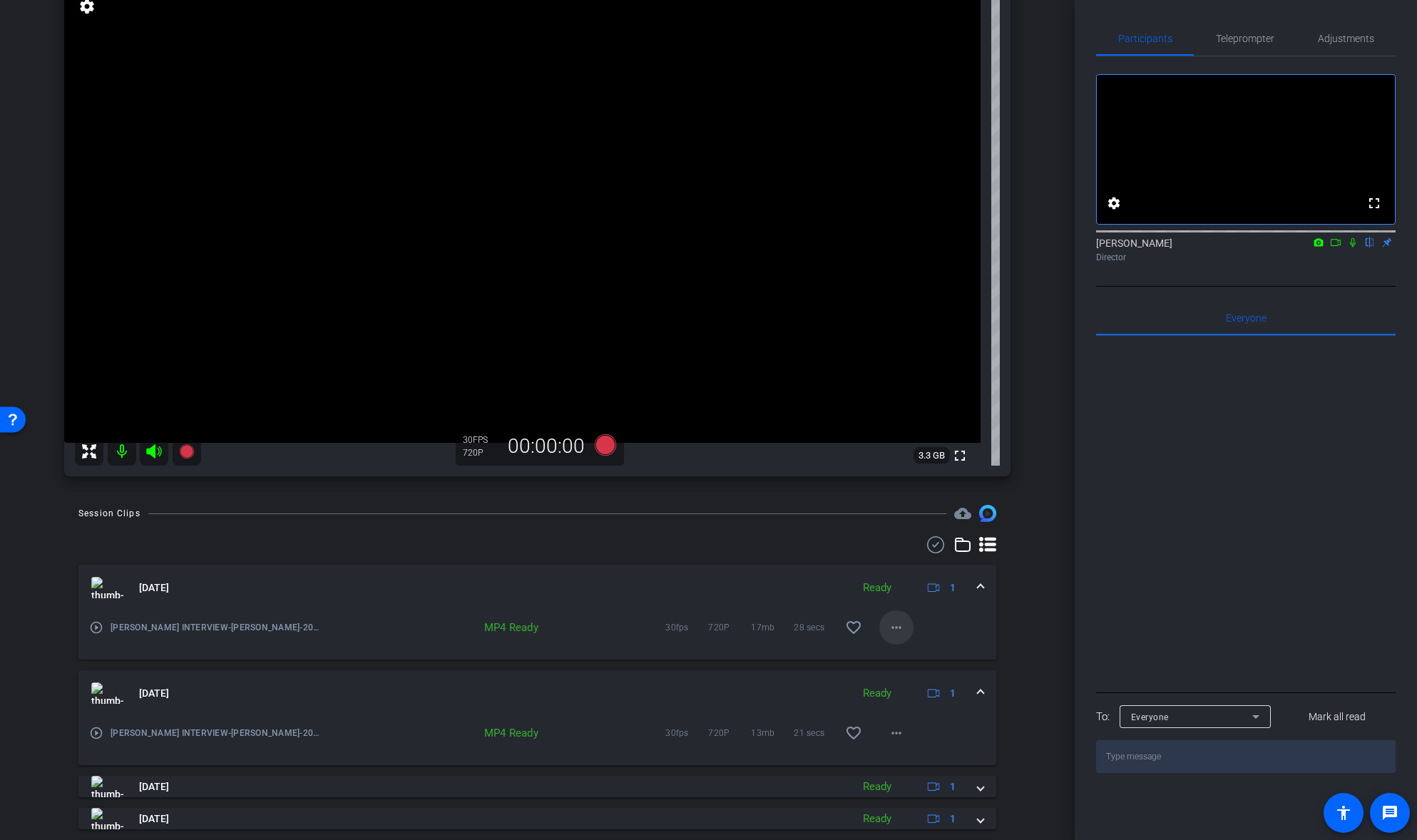
click at [893, 627] on mat-icon "more_horiz" at bounding box center [897, 627] width 17 height 17
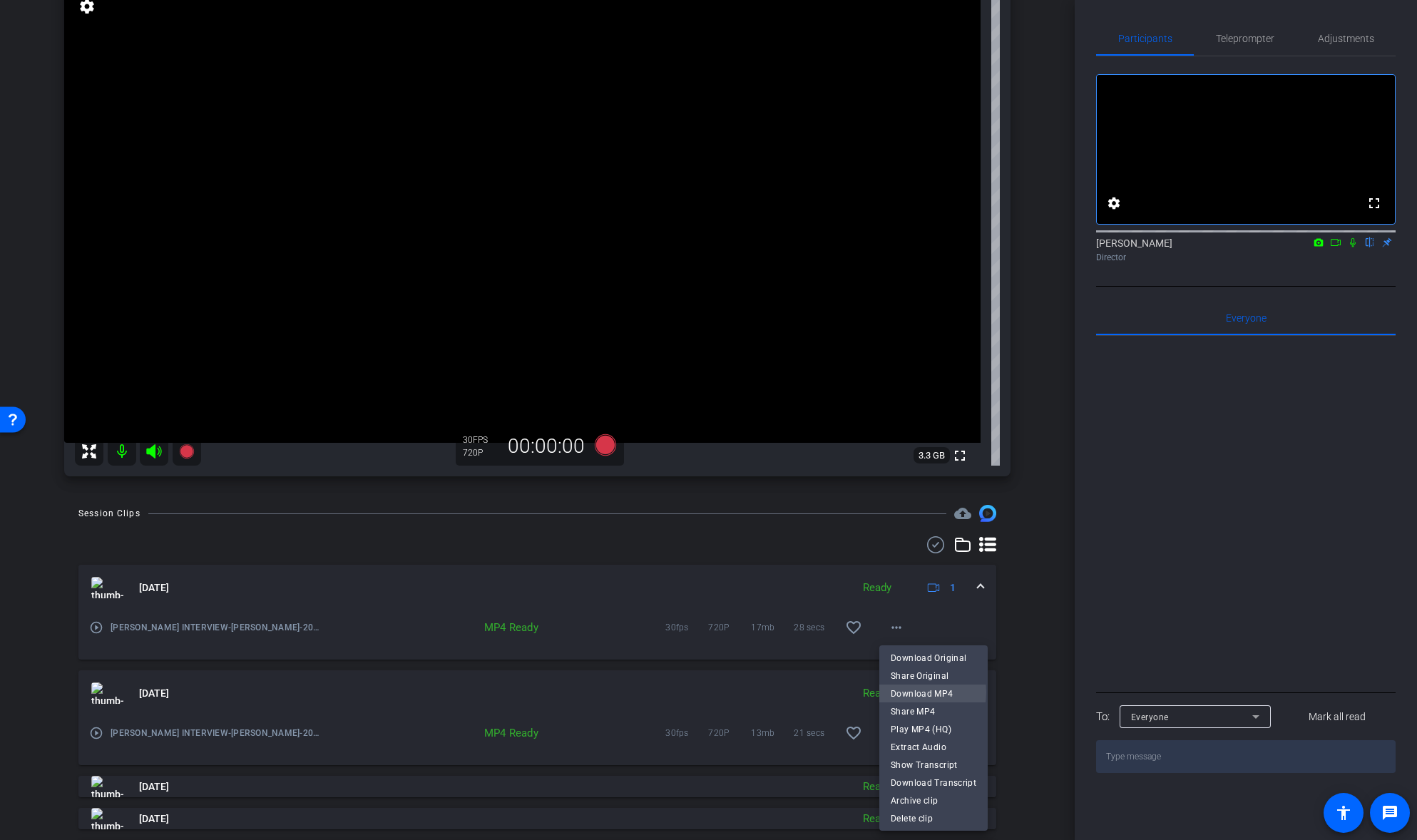
click at [906, 691] on span "Download MP4" at bounding box center [933, 693] width 86 height 17
